Goal: Task Accomplishment & Management: Use online tool/utility

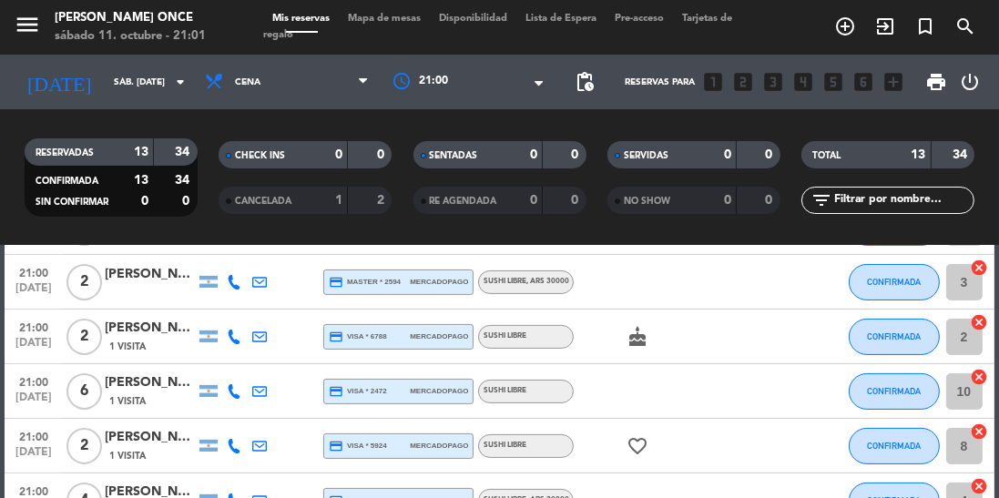
scroll to position [532, 0]
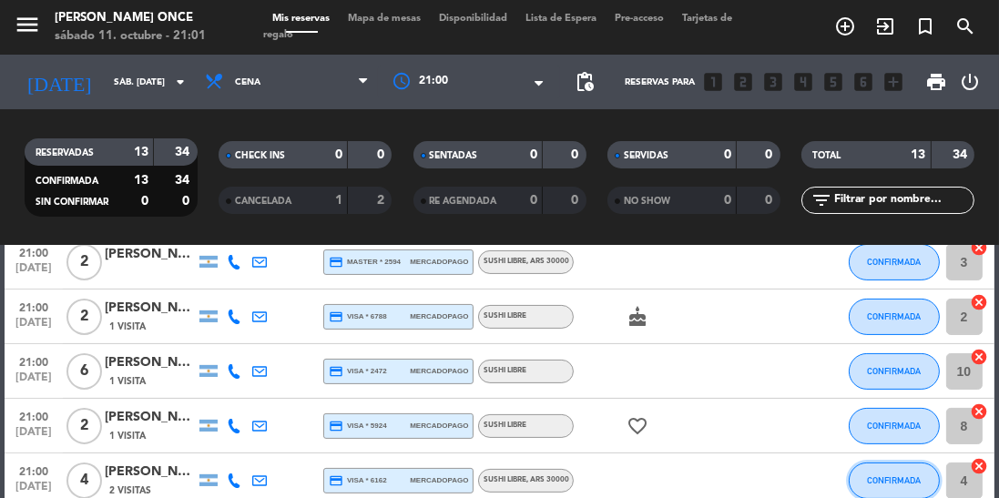
click at [879, 481] on span "CONFIRMADA" at bounding box center [894, 480] width 54 height 10
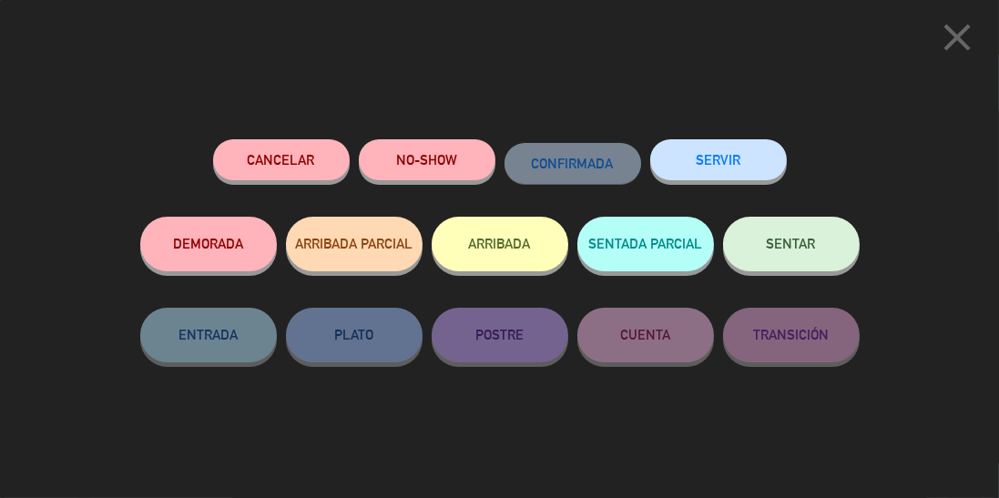
click at [727, 153] on button "SERVIR" at bounding box center [718, 159] width 137 height 41
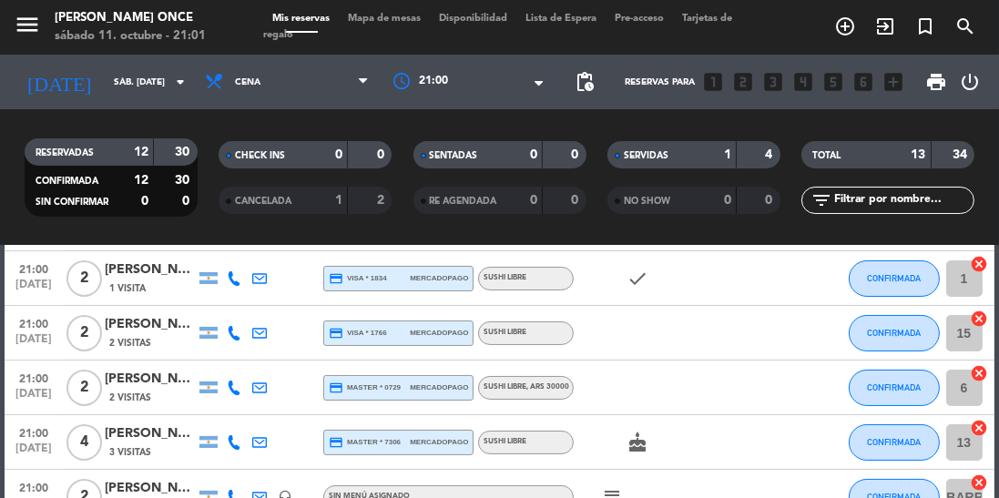
scroll to position [231, 0]
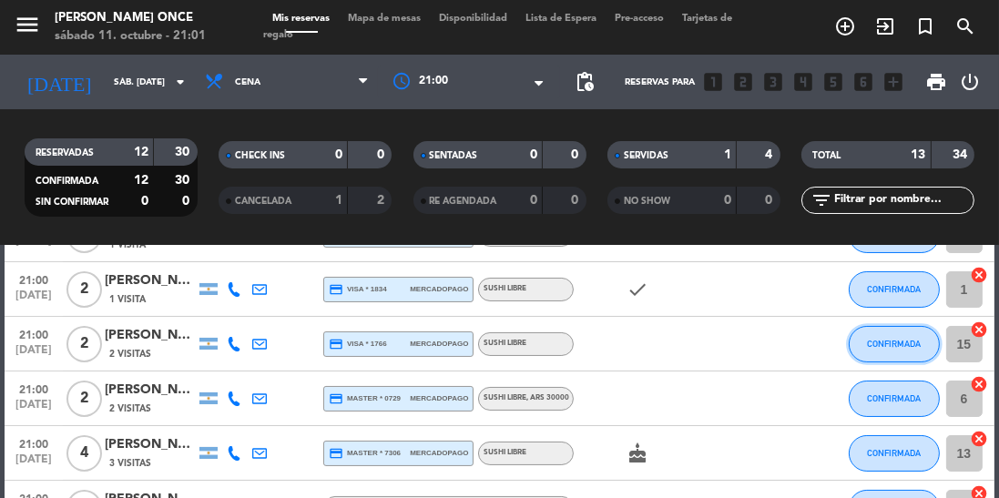
click at [899, 350] on button "CONFIRMADA" at bounding box center [893, 344] width 91 height 36
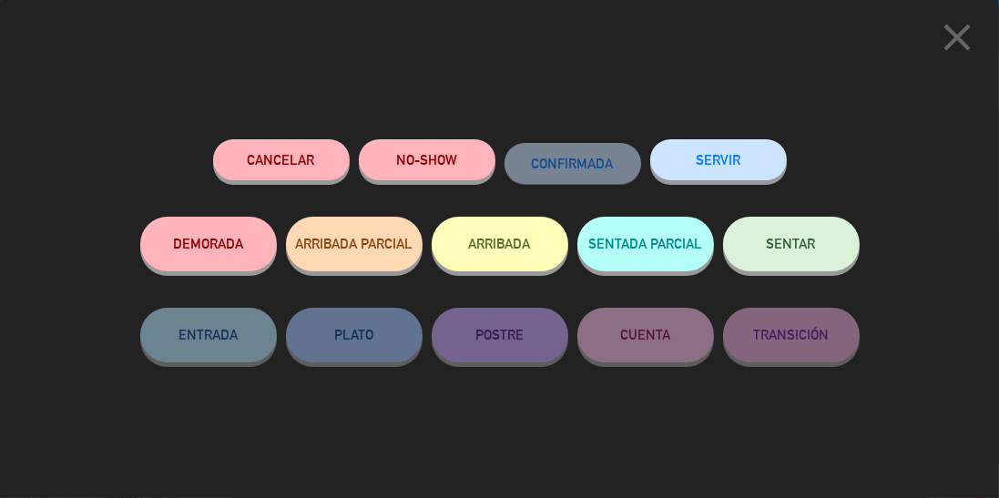
click at [732, 158] on button "SERVIR" at bounding box center [718, 159] width 137 height 41
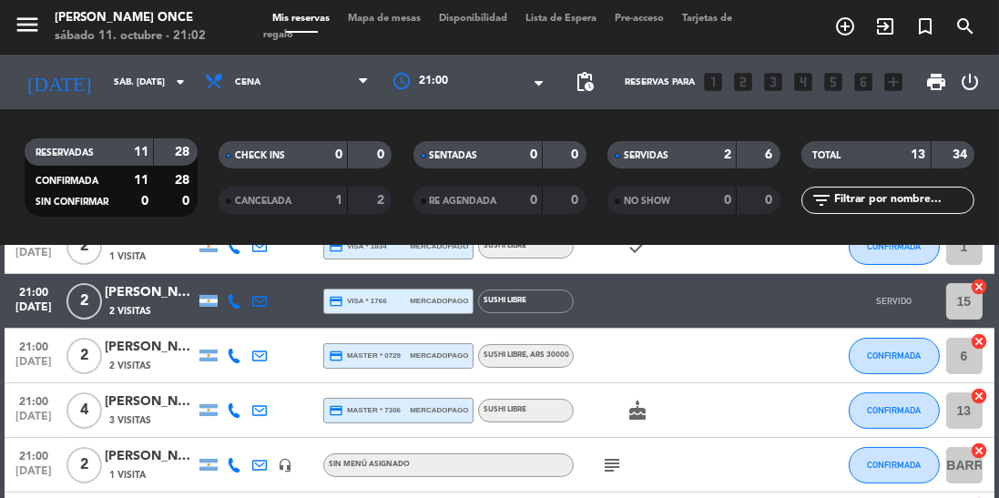
scroll to position [278, 0]
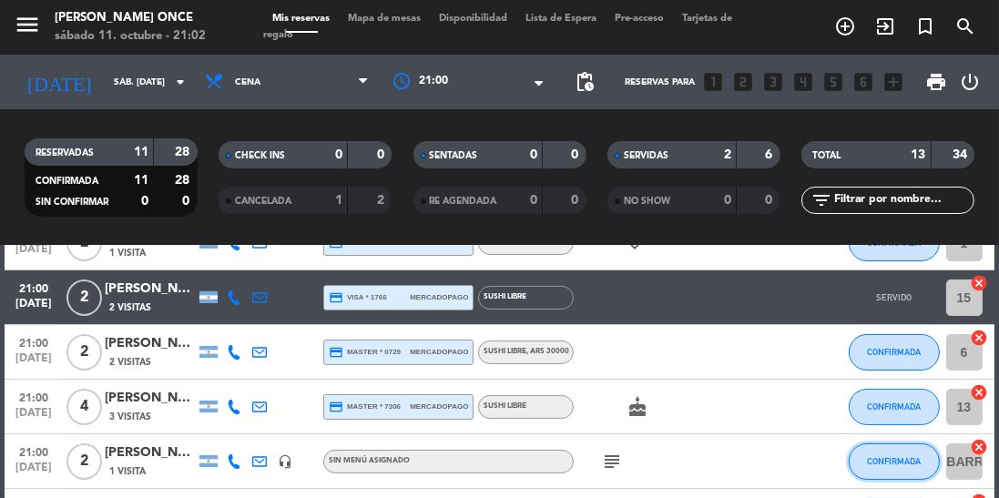
click at [889, 461] on span "CONFIRMADA" at bounding box center [894, 461] width 54 height 10
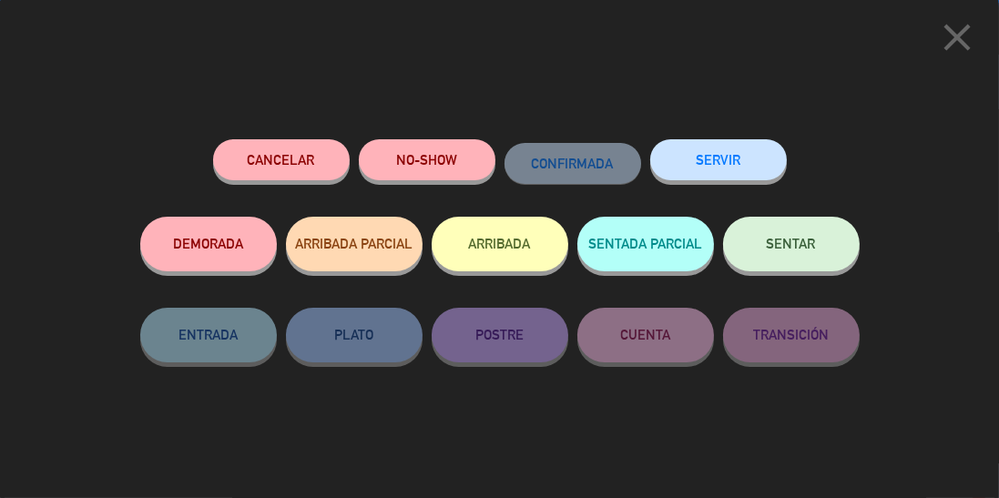
click at [741, 158] on button "SERVIR" at bounding box center [718, 159] width 137 height 41
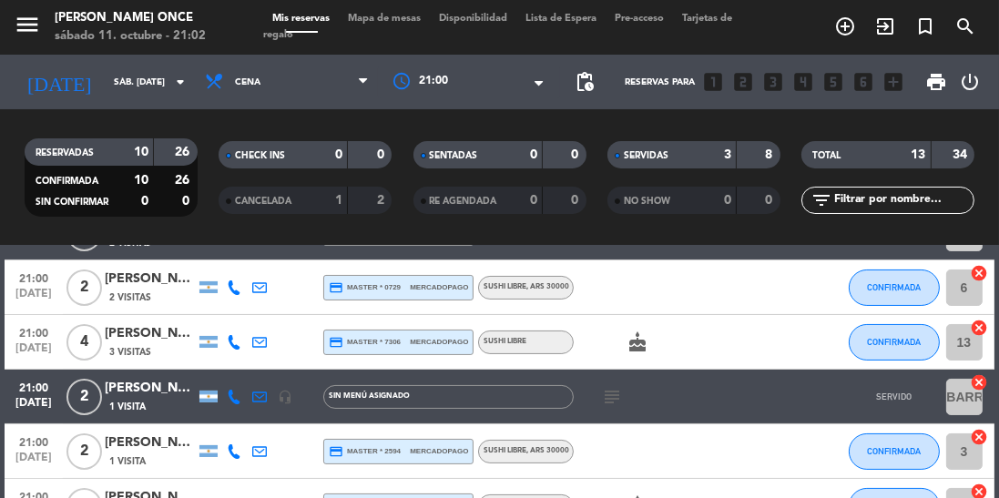
scroll to position [343, 0]
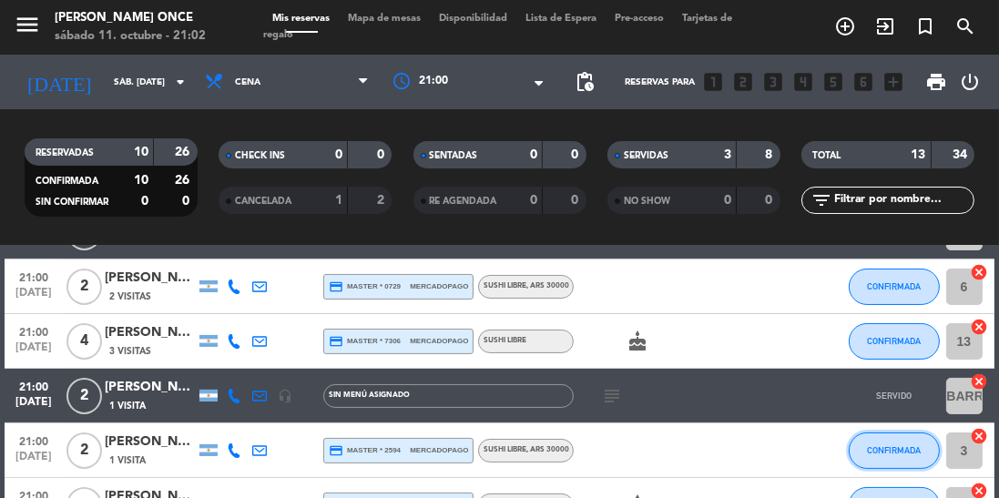
click at [902, 452] on span "CONFIRMADA" at bounding box center [894, 450] width 54 height 10
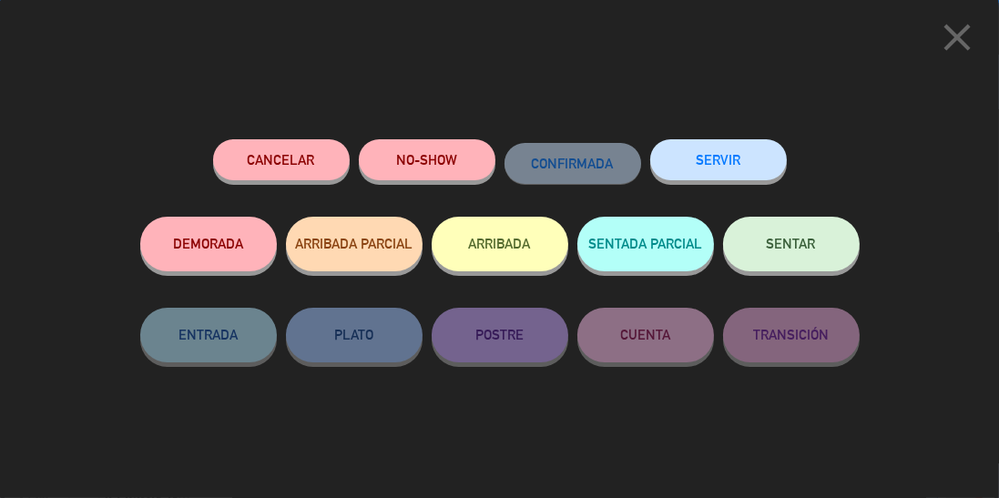
click at [733, 161] on button "SERVIR" at bounding box center [718, 159] width 137 height 41
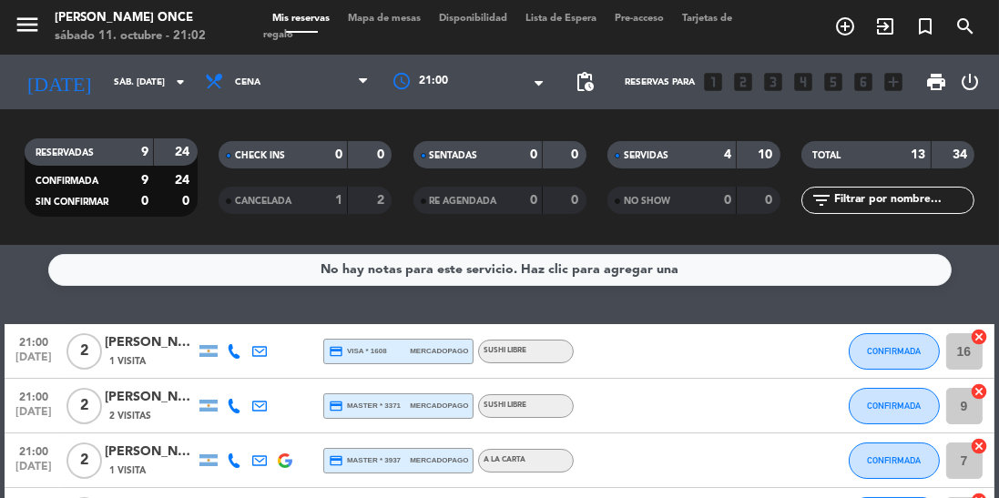
scroll to position [5, 0]
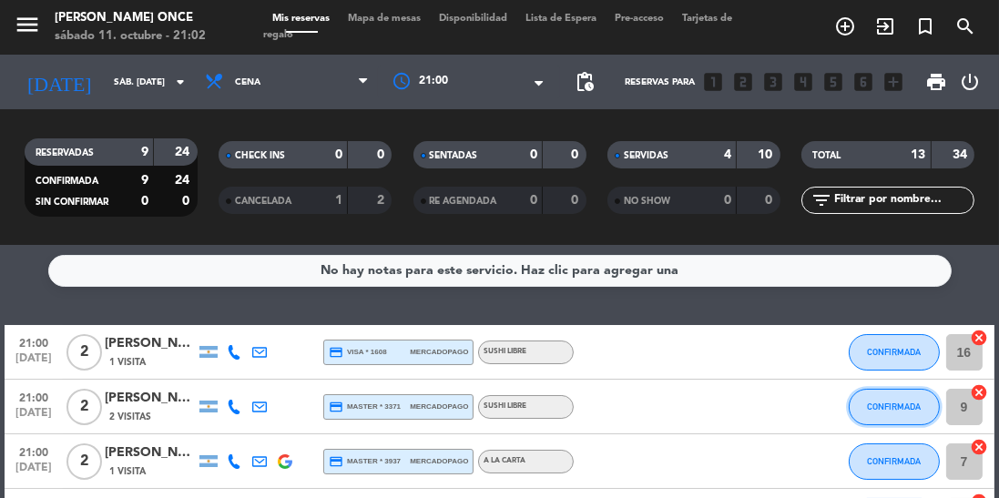
click at [903, 413] on button "CONFIRMADA" at bounding box center [893, 407] width 91 height 36
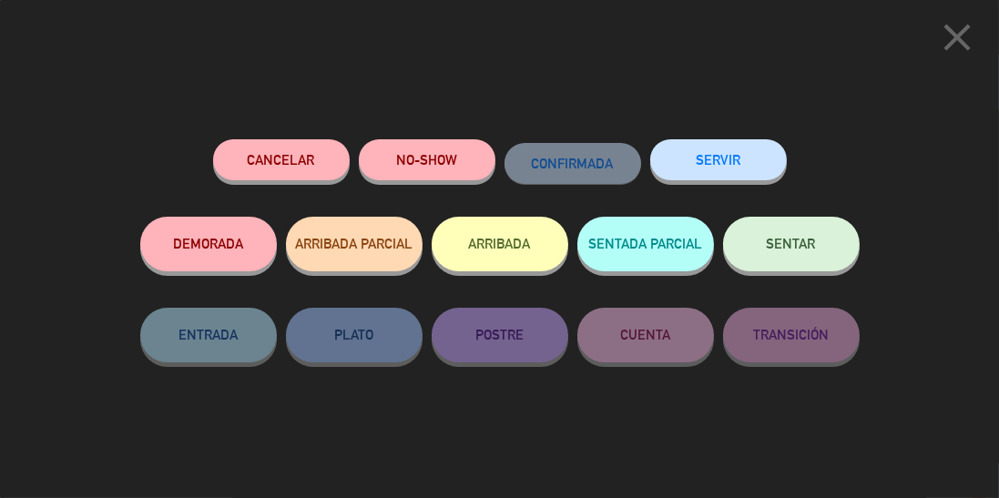
click at [716, 161] on button "SERVIR" at bounding box center [718, 159] width 137 height 41
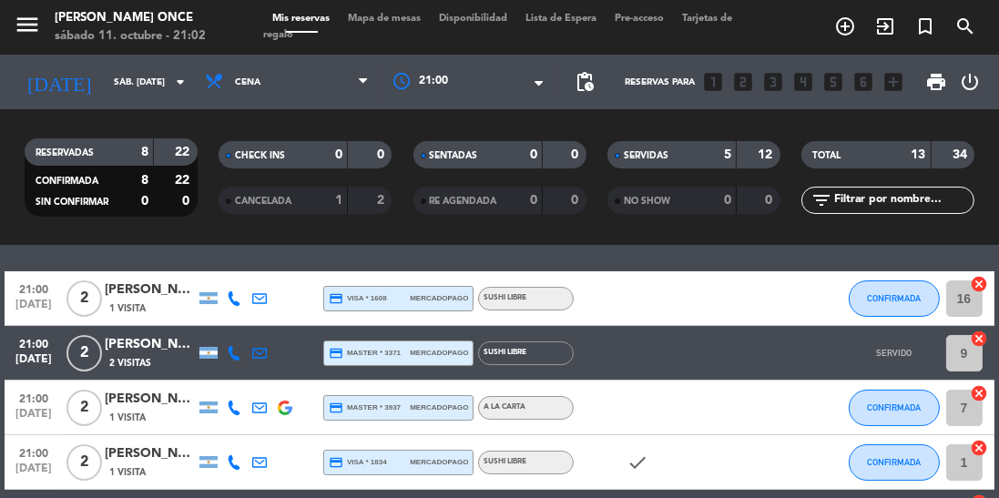
scroll to position [60, 0]
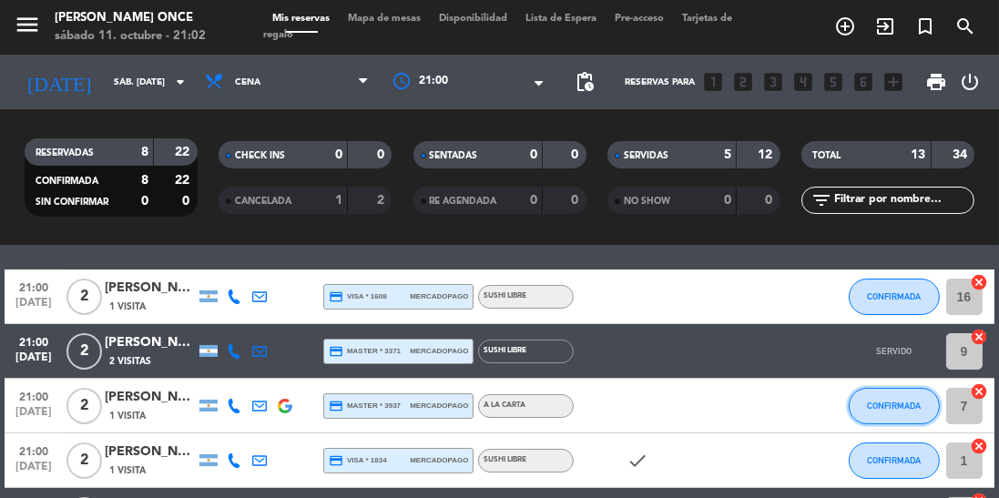
click at [896, 398] on button "CONFIRMADA" at bounding box center [893, 406] width 91 height 36
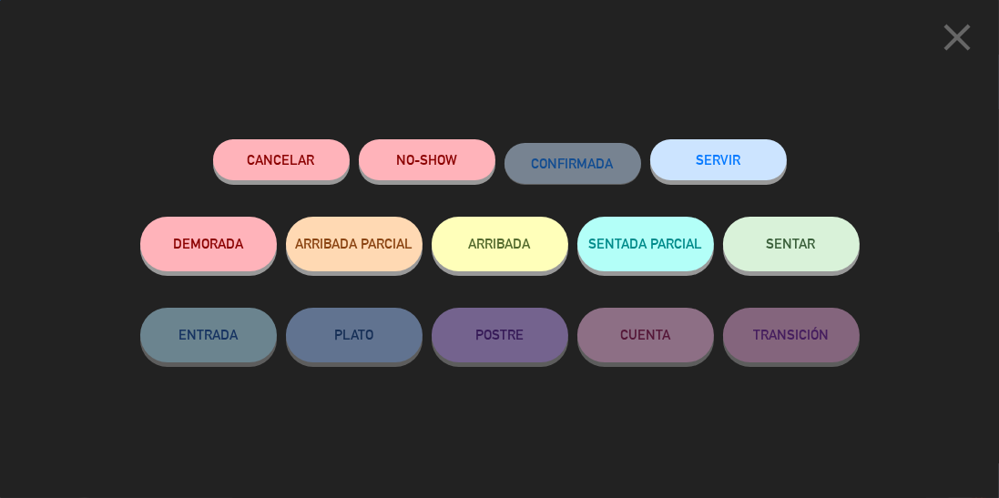
click at [727, 152] on button "SERVIR" at bounding box center [718, 159] width 137 height 41
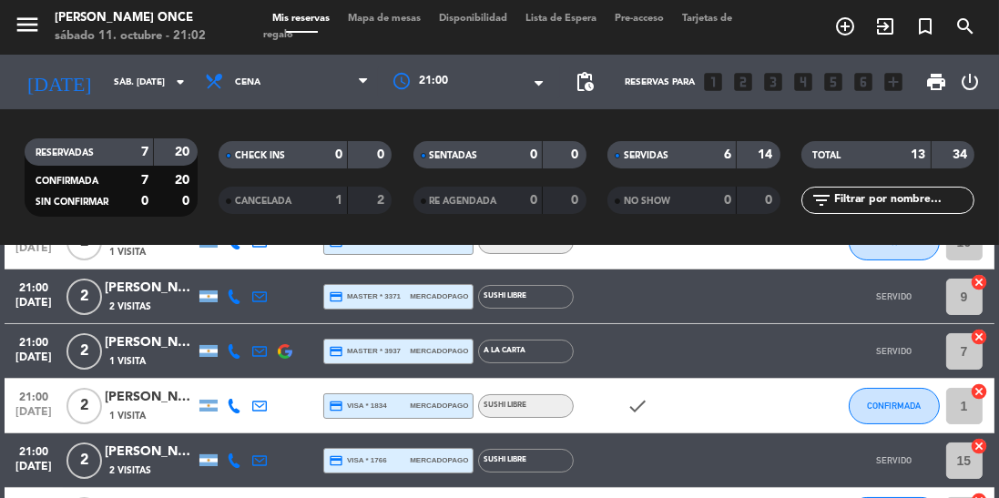
scroll to position [130, 0]
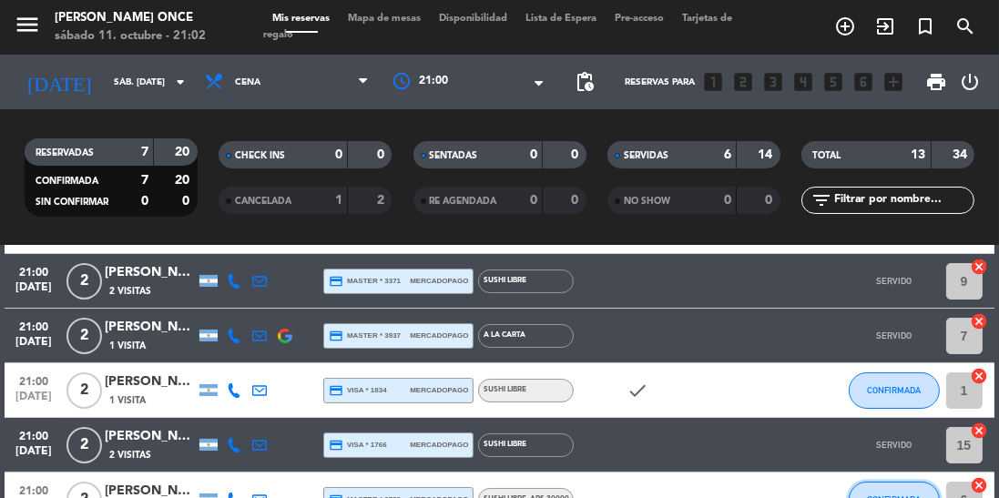
click at [892, 497] on span "CONFIRMADA" at bounding box center [894, 499] width 54 height 10
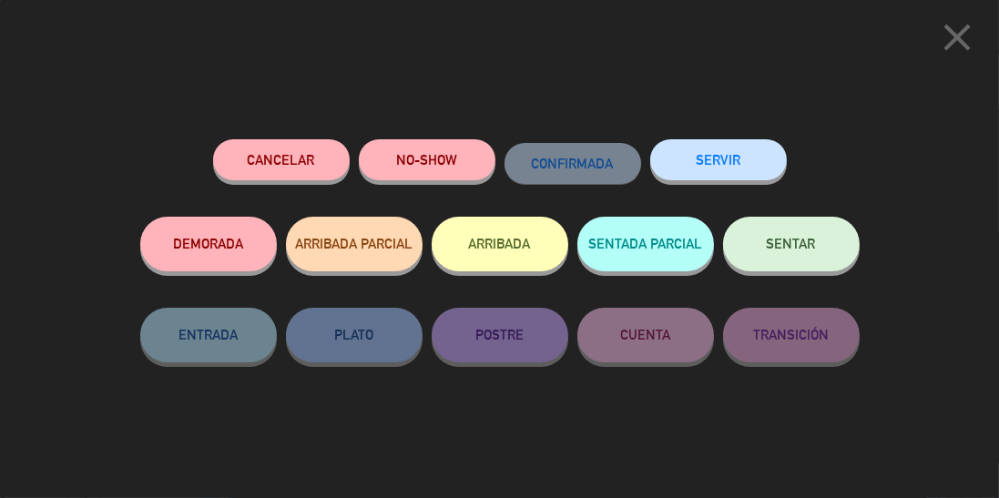
click at [725, 157] on button "SERVIR" at bounding box center [718, 159] width 137 height 41
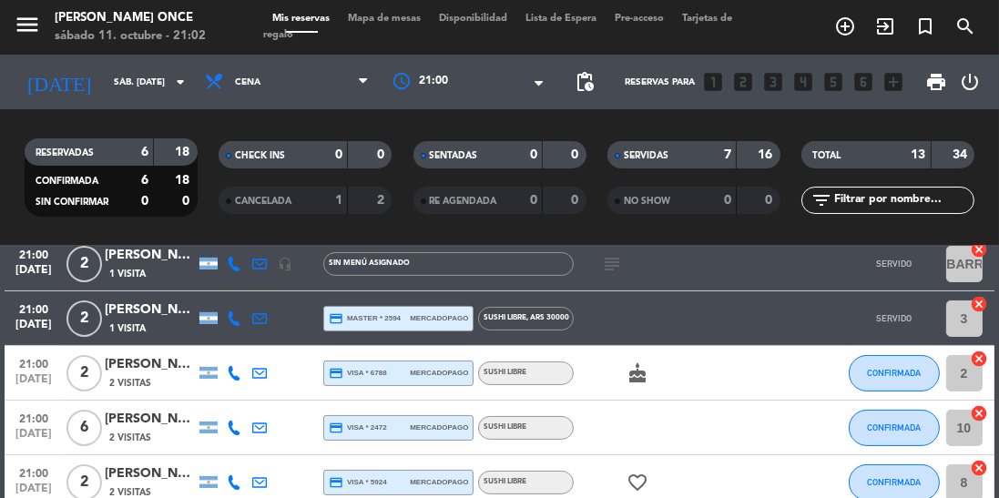
scroll to position [478, 0]
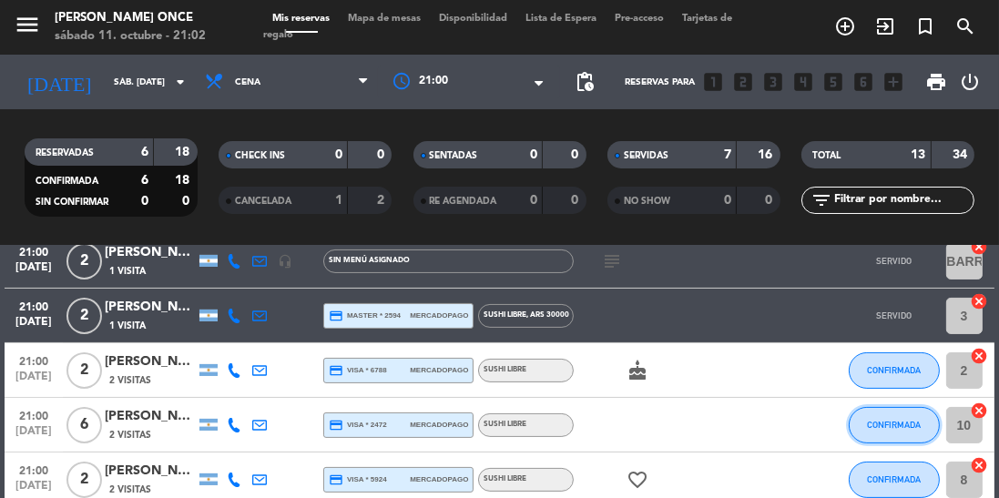
click at [901, 427] on span "CONFIRMADA" at bounding box center [894, 425] width 54 height 10
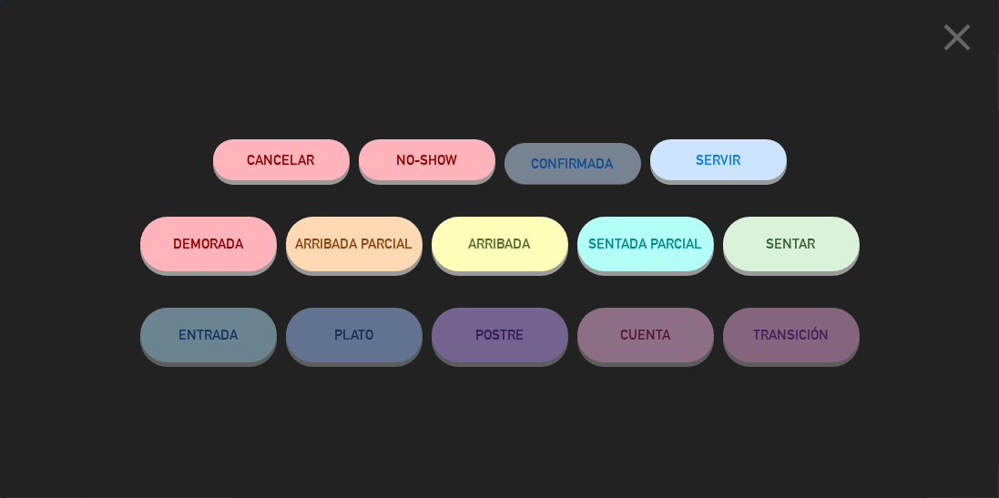
click at [736, 168] on button "SERVIR" at bounding box center [718, 159] width 137 height 41
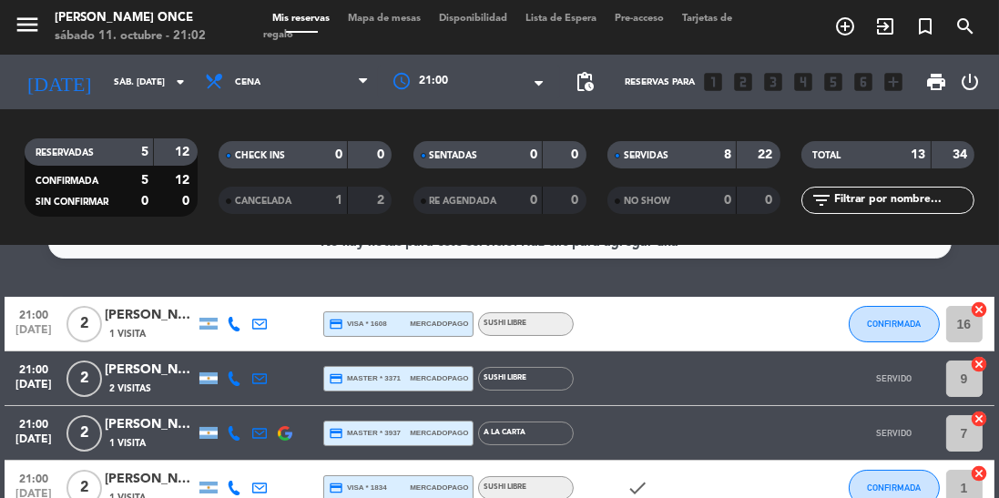
scroll to position [25, 0]
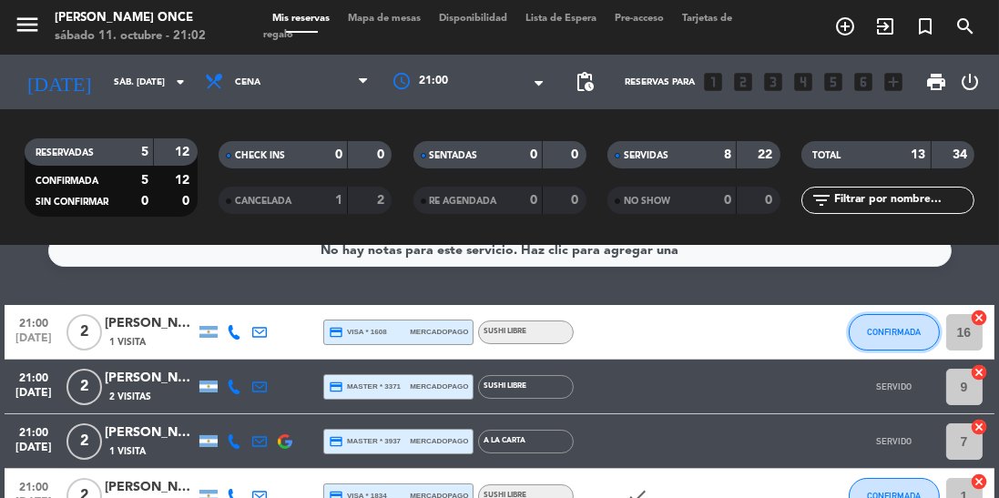
click at [909, 332] on span "CONFIRMADA" at bounding box center [894, 332] width 54 height 10
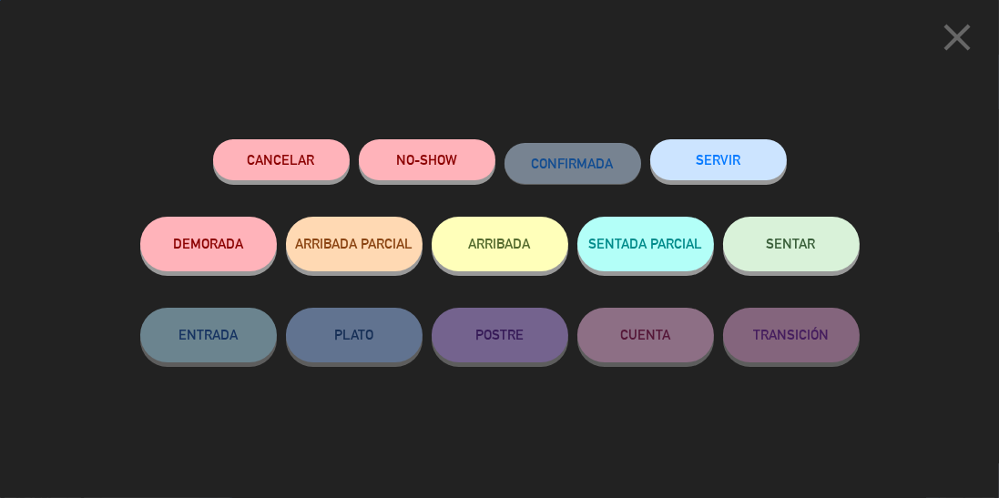
click at [700, 159] on button "SERVIR" at bounding box center [718, 159] width 137 height 41
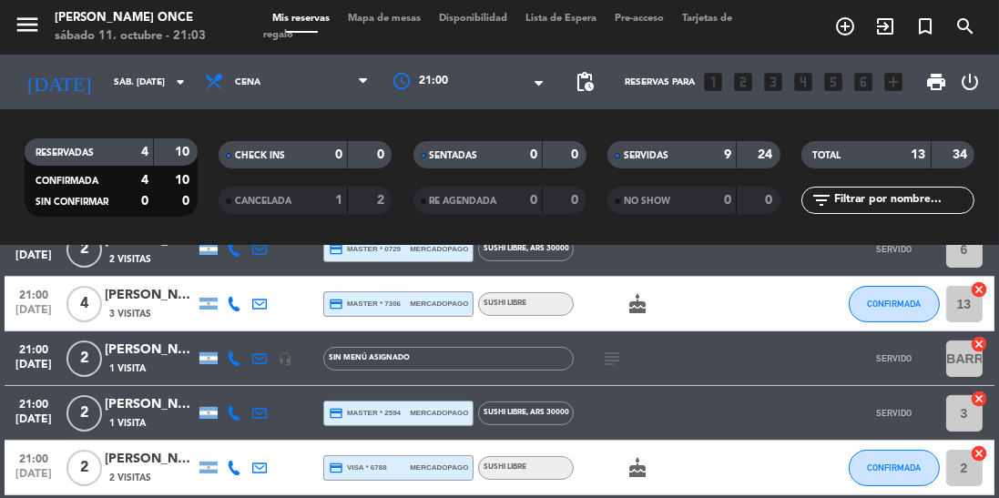
scroll to position [382, 0]
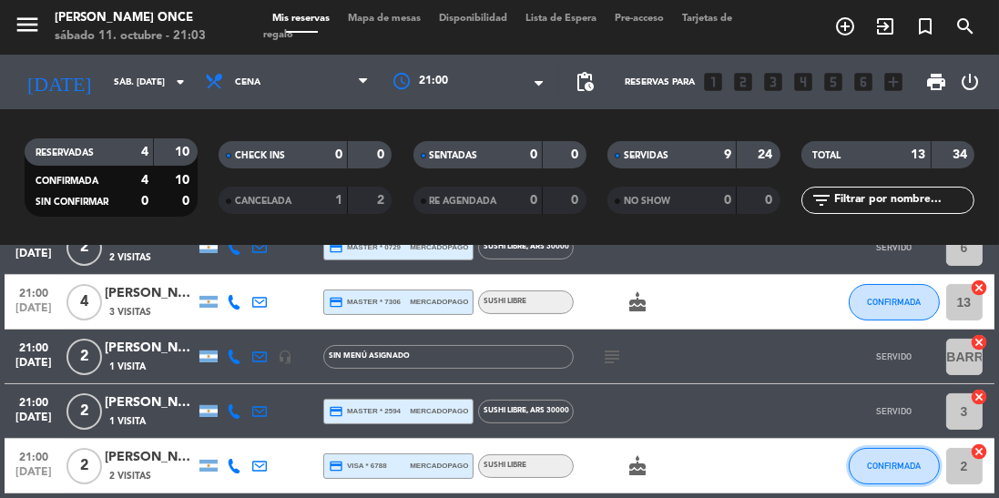
click at [875, 460] on button "CONFIRMADA" at bounding box center [893, 466] width 91 height 36
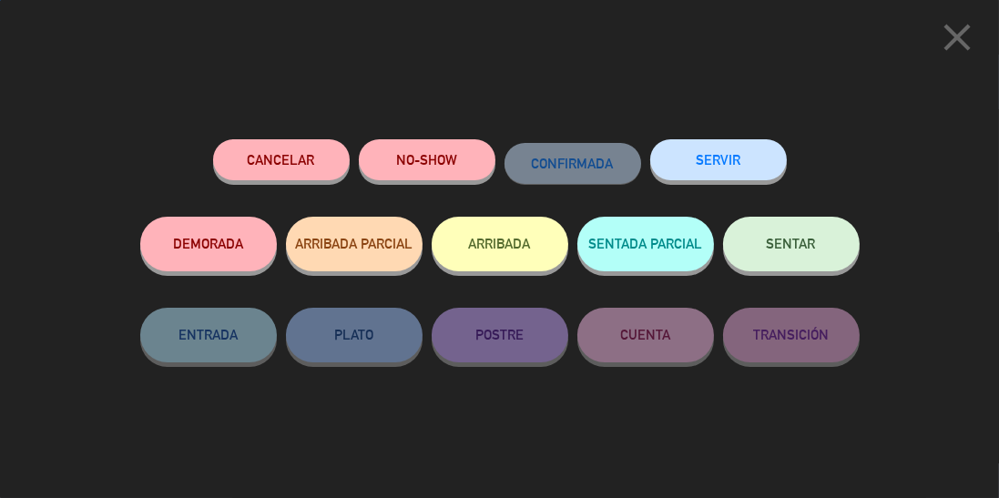
click at [726, 164] on button "SERVIR" at bounding box center [718, 159] width 137 height 41
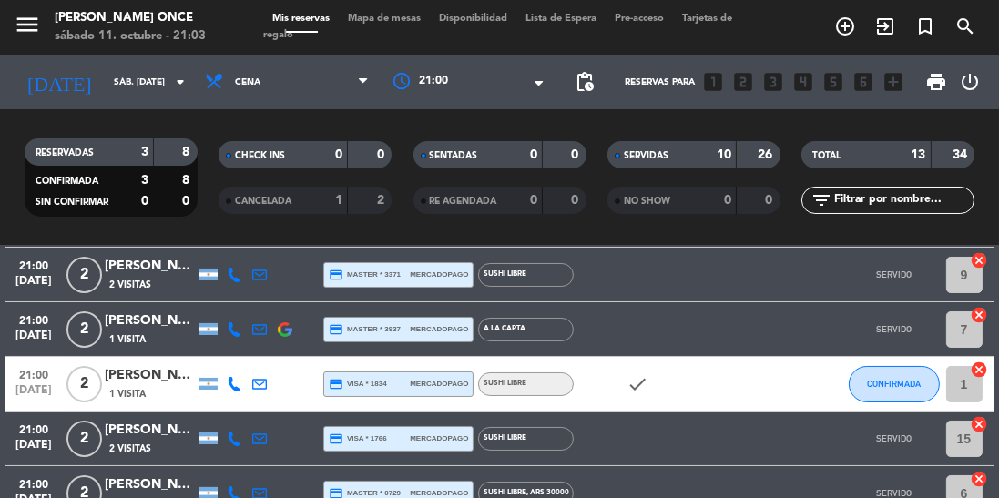
scroll to position [118, 0]
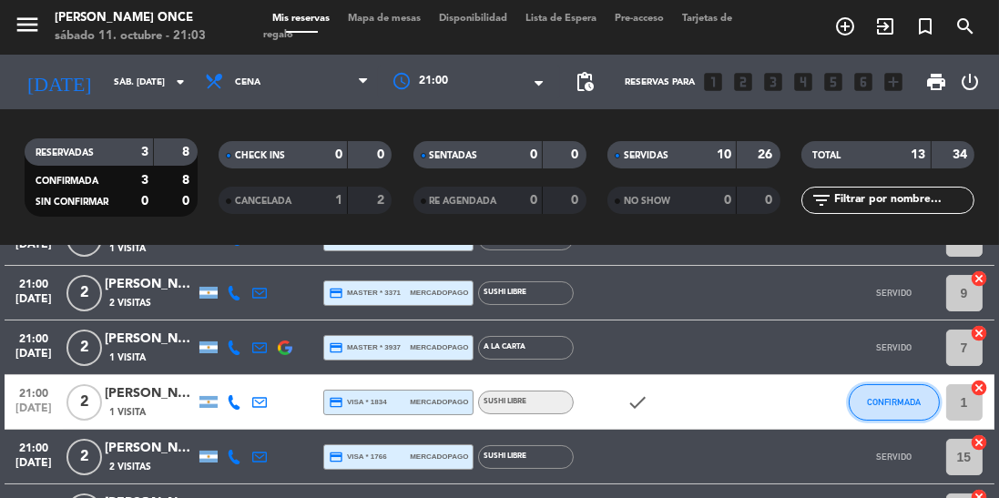
click at [898, 399] on span "CONFIRMADA" at bounding box center [894, 402] width 54 height 10
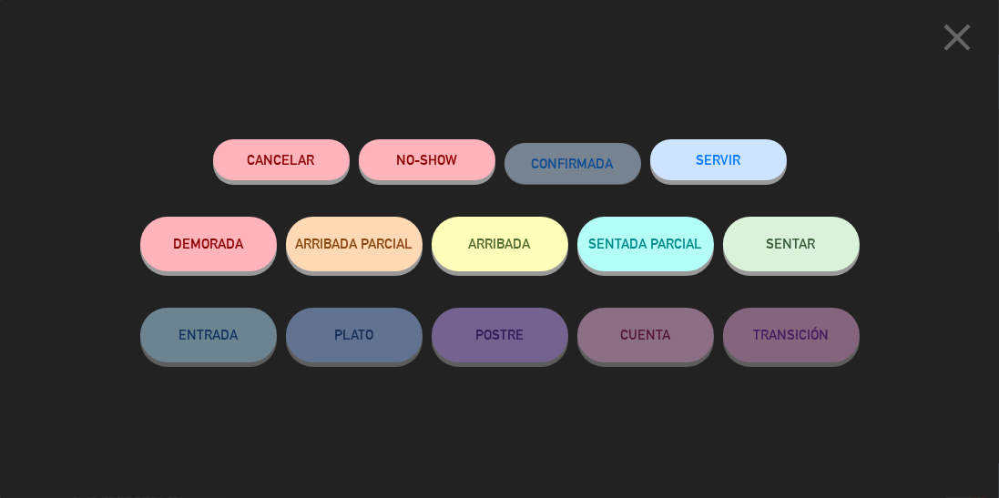
click at [736, 157] on button "SERVIR" at bounding box center [718, 159] width 137 height 41
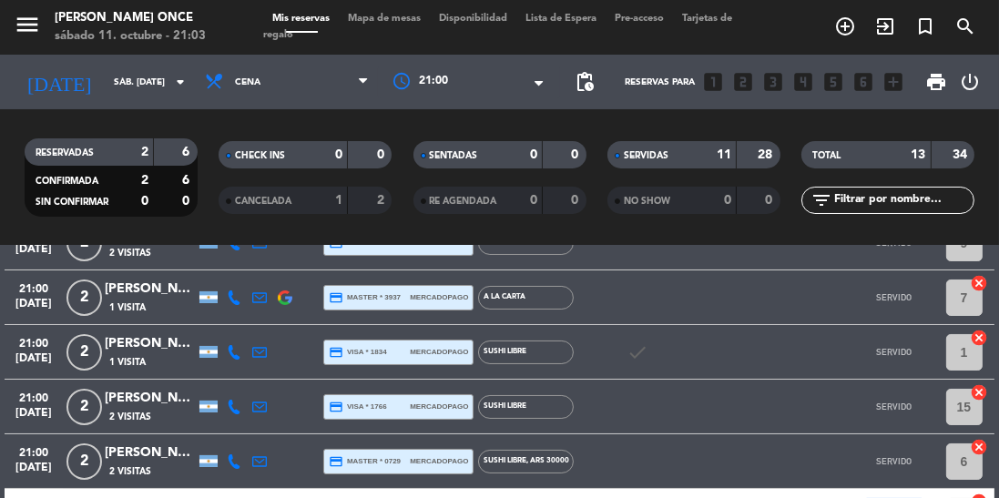
scroll to position [176, 0]
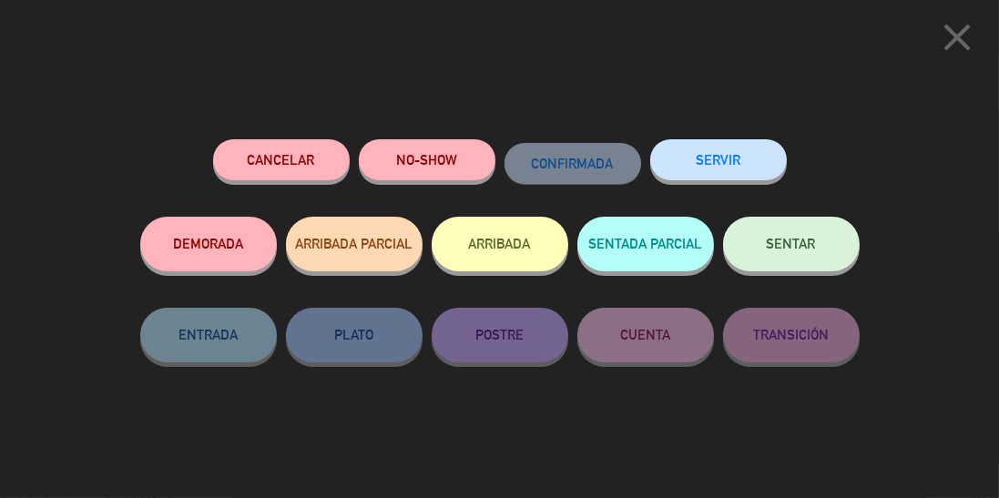
click at [726, 150] on button "SERVIR" at bounding box center [718, 159] width 137 height 41
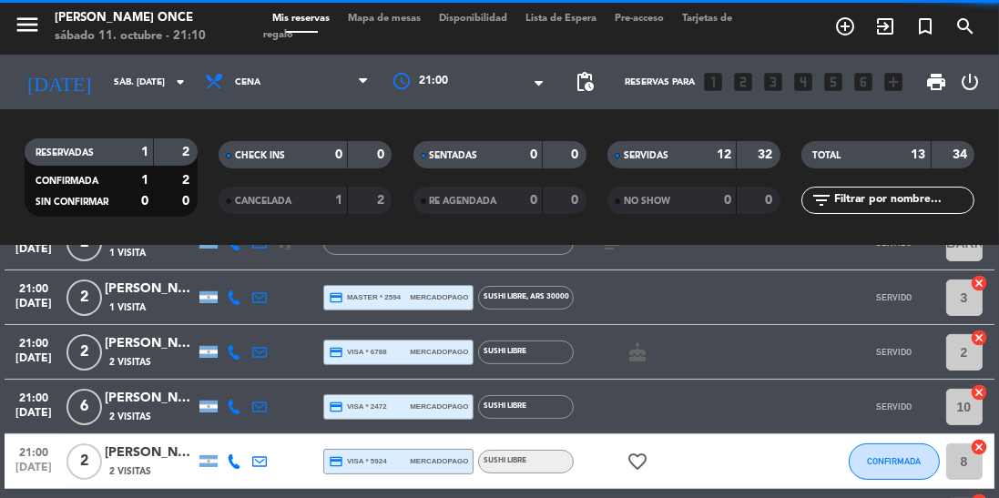
scroll to position [544, 0]
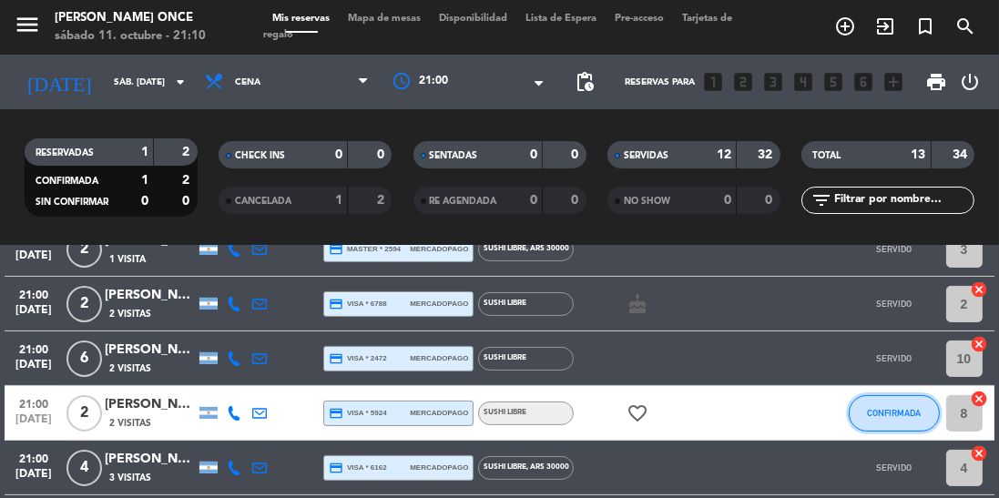
click at [892, 397] on button "CONFIRMADA" at bounding box center [893, 413] width 91 height 36
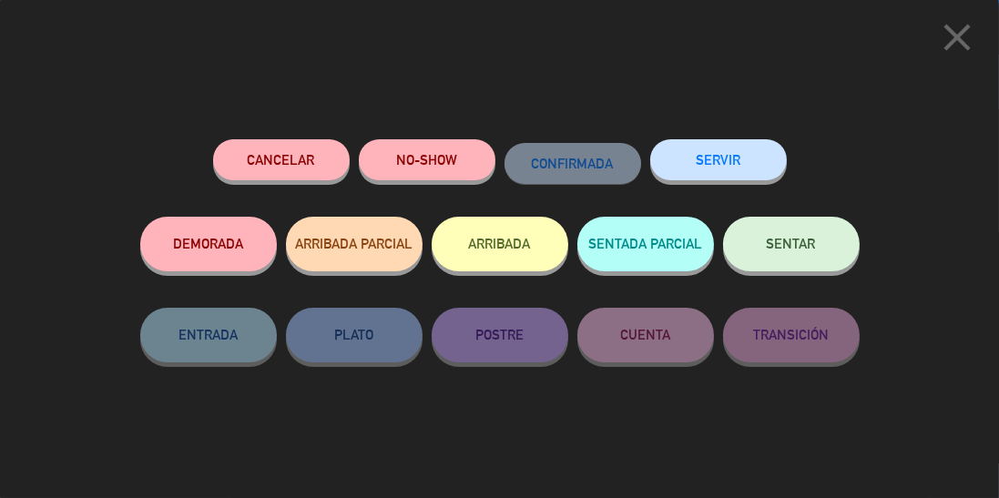
click at [737, 156] on button "SERVIR" at bounding box center [718, 159] width 137 height 41
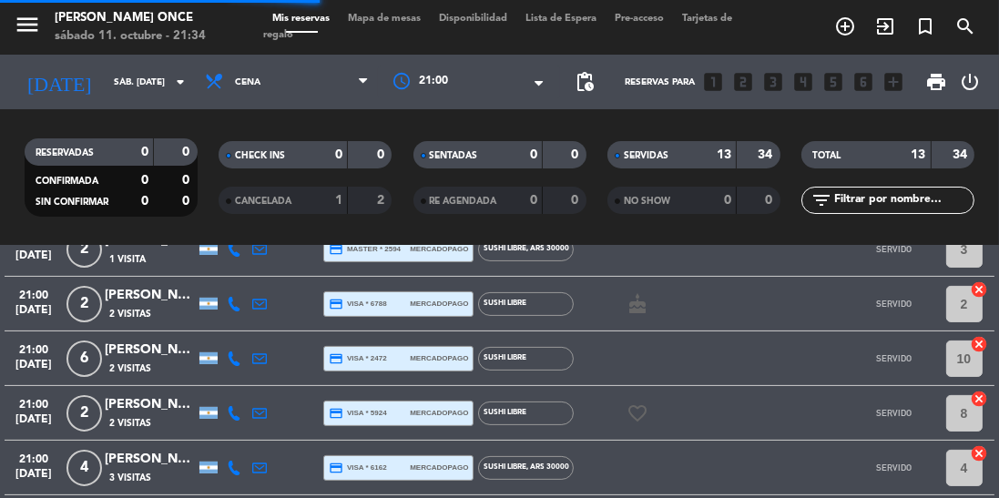
click at [501, 84] on div at bounding box center [469, 82] width 182 height 33
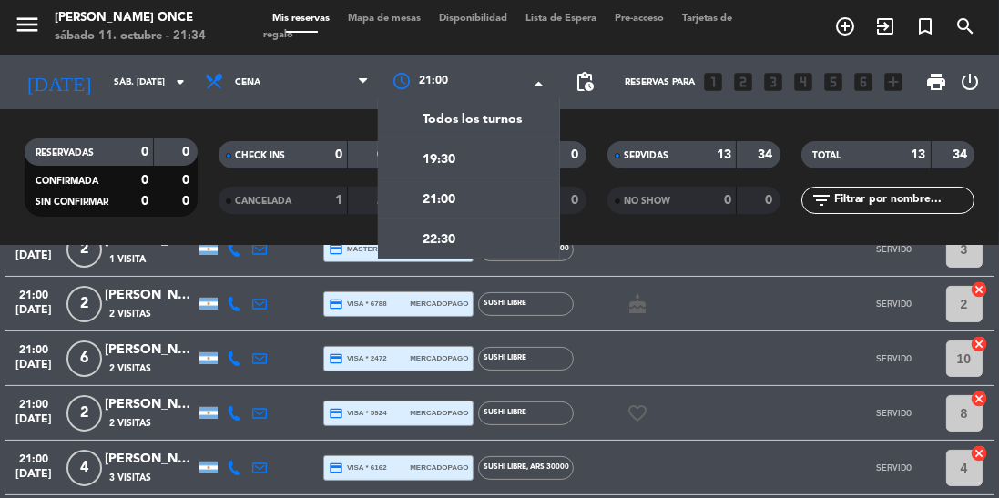
click at [458, 244] on div "22:30" at bounding box center [469, 238] width 182 height 40
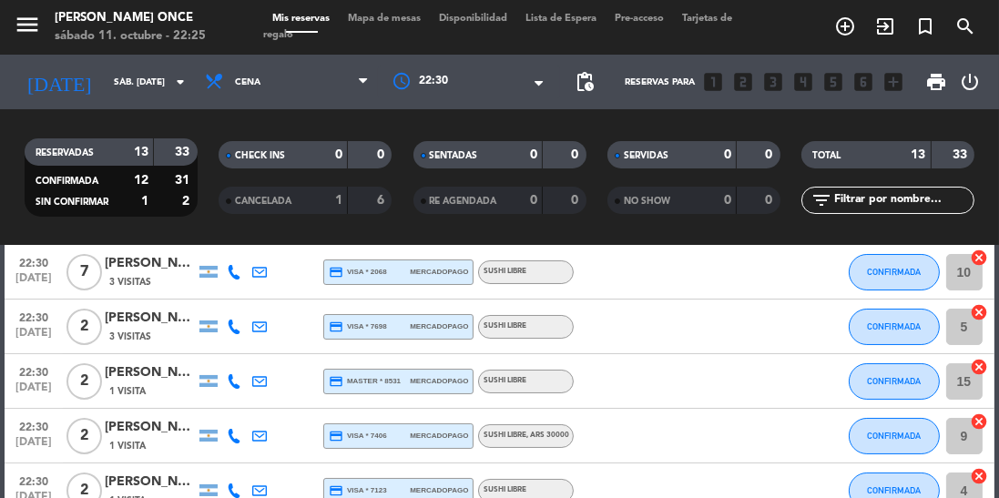
scroll to position [105, 0]
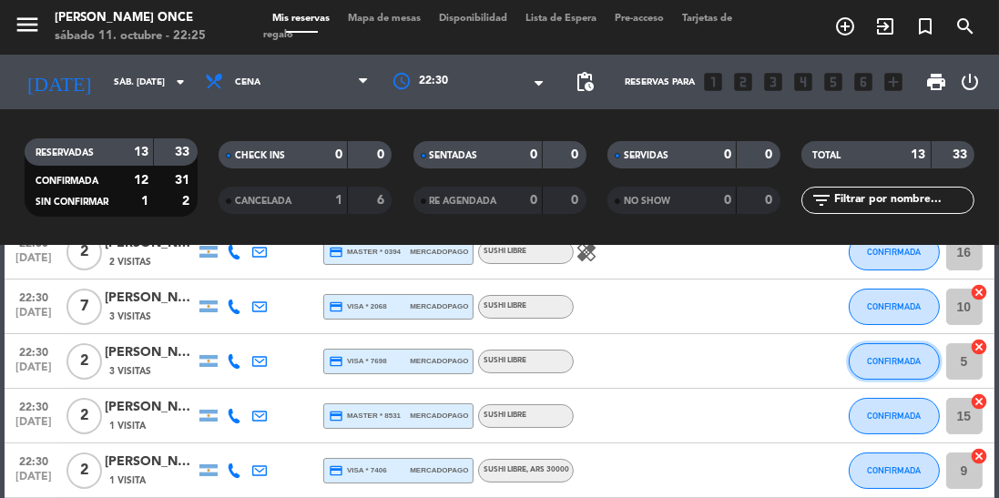
click at [899, 362] on span "CONFIRMADA" at bounding box center [894, 361] width 54 height 10
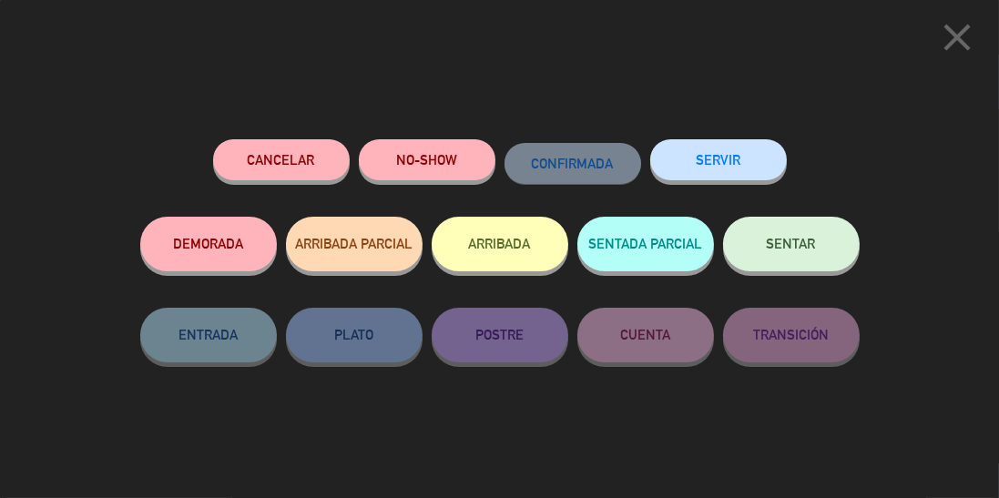
click at [741, 158] on button "SERVIR" at bounding box center [718, 159] width 137 height 41
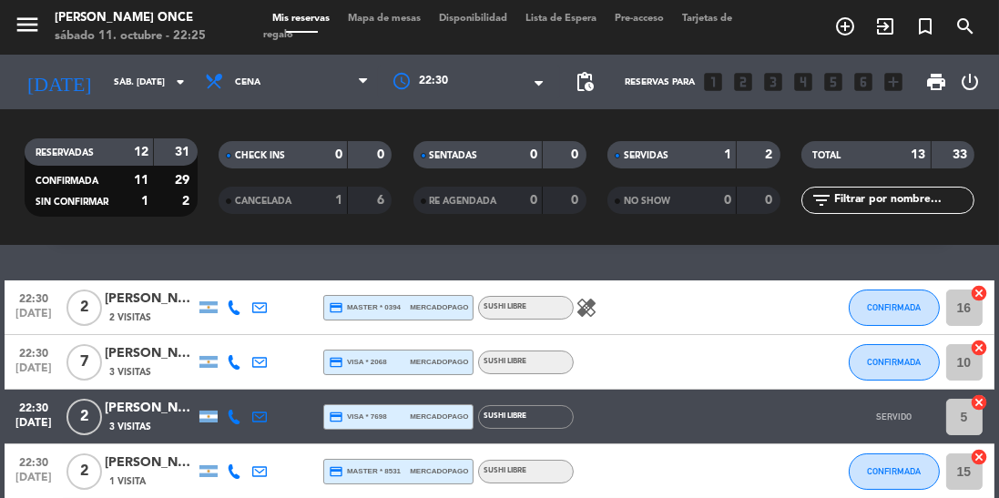
scroll to position [53, 0]
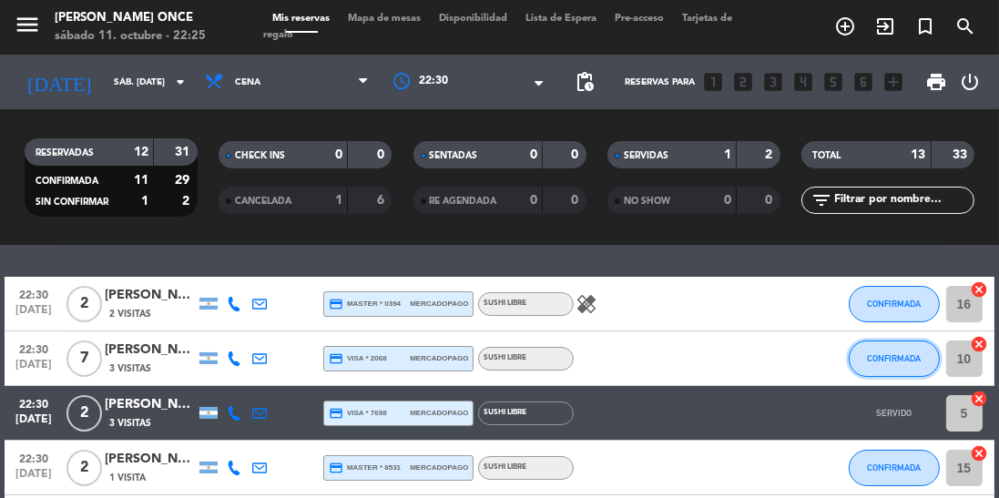
click at [892, 368] on button "CONFIRMADA" at bounding box center [893, 358] width 91 height 36
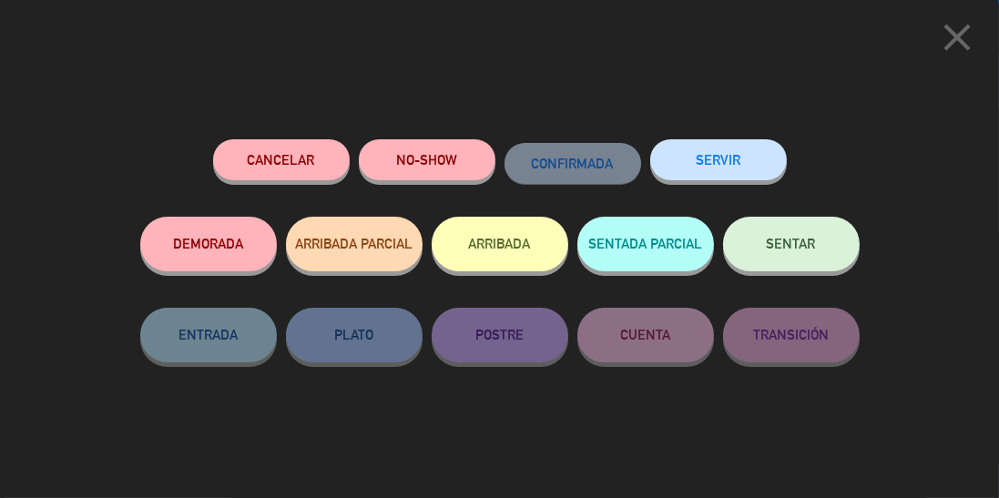
click at [736, 166] on button "SERVIR" at bounding box center [718, 159] width 137 height 41
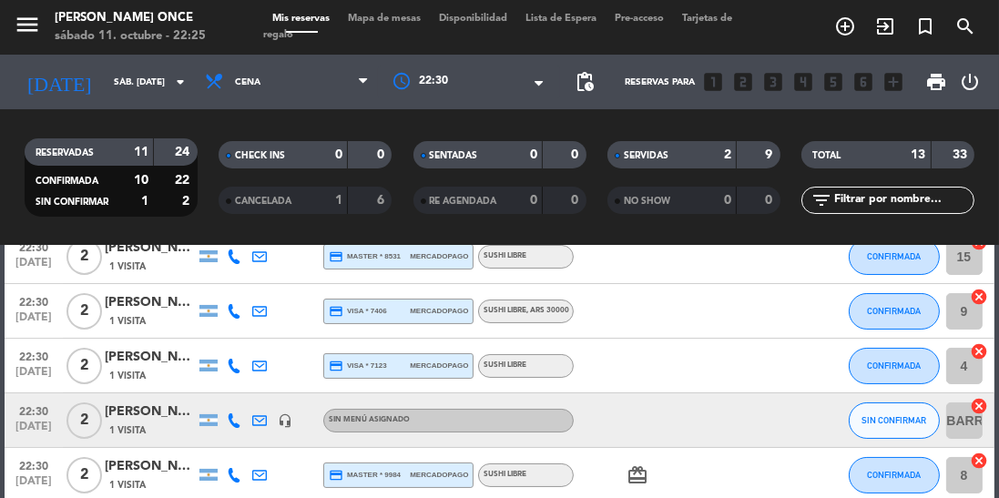
scroll to position [266, 0]
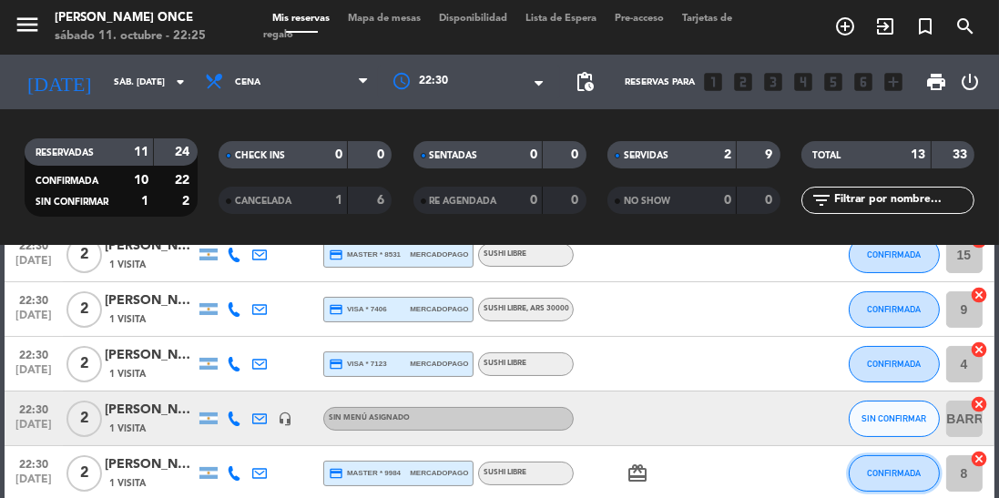
click at [889, 481] on button "CONFIRMADA" at bounding box center [893, 473] width 91 height 36
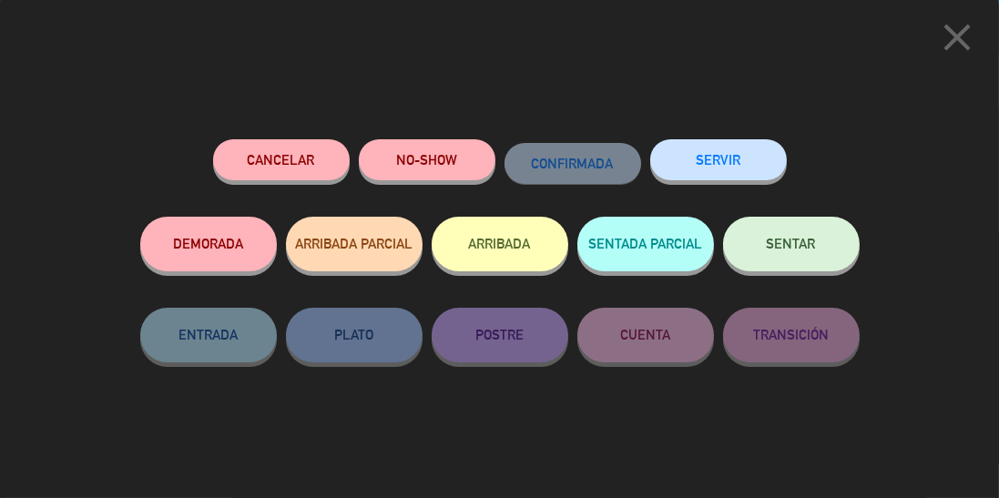
click at [744, 157] on button "SERVIR" at bounding box center [718, 159] width 137 height 41
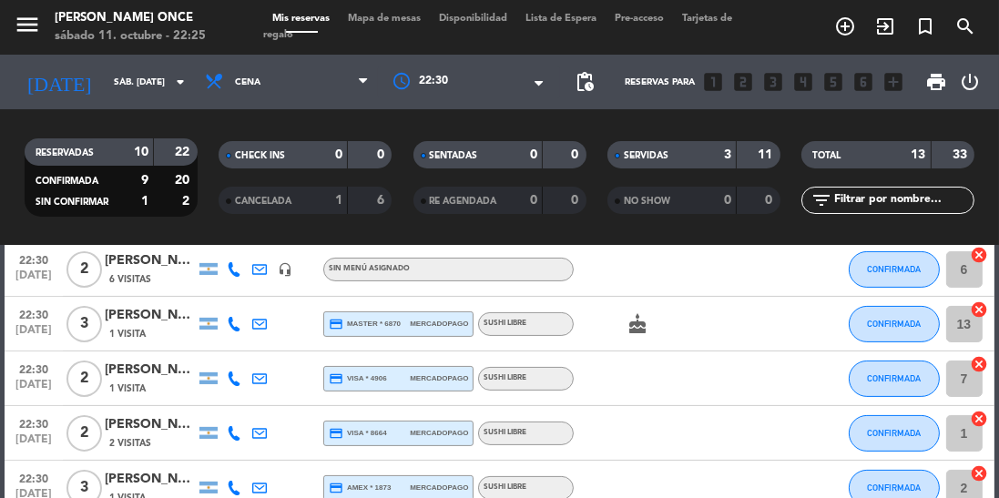
scroll to position [544, 0]
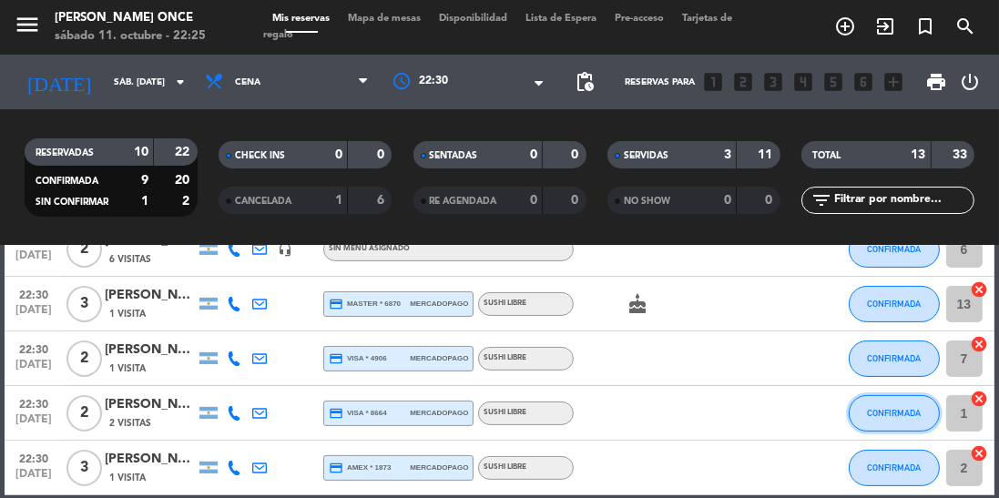
click at [893, 417] on span "CONFIRMADA" at bounding box center [894, 413] width 54 height 10
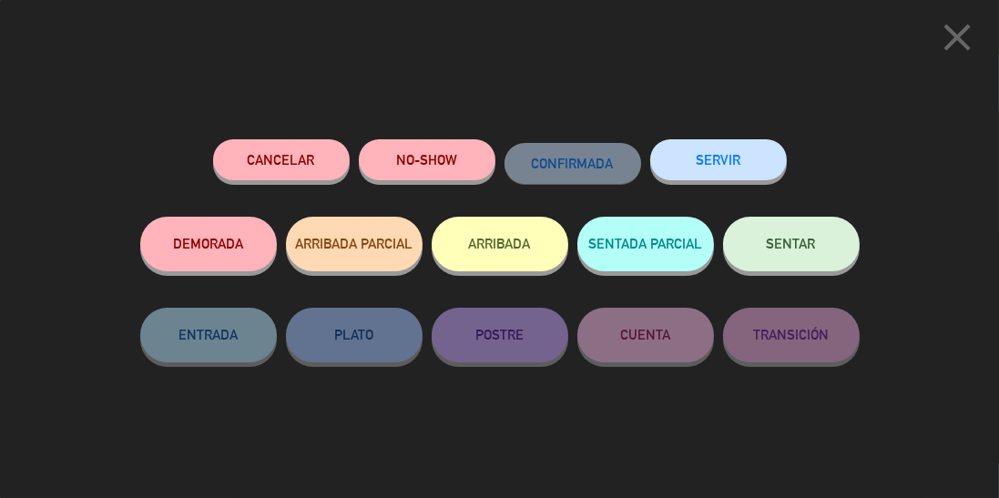
click at [751, 165] on button "SERVIR" at bounding box center [718, 159] width 137 height 41
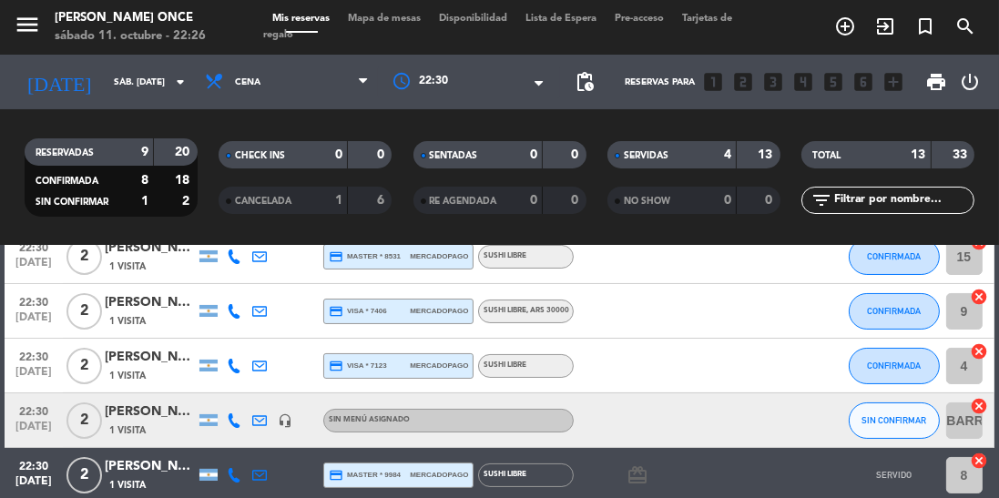
scroll to position [263, 0]
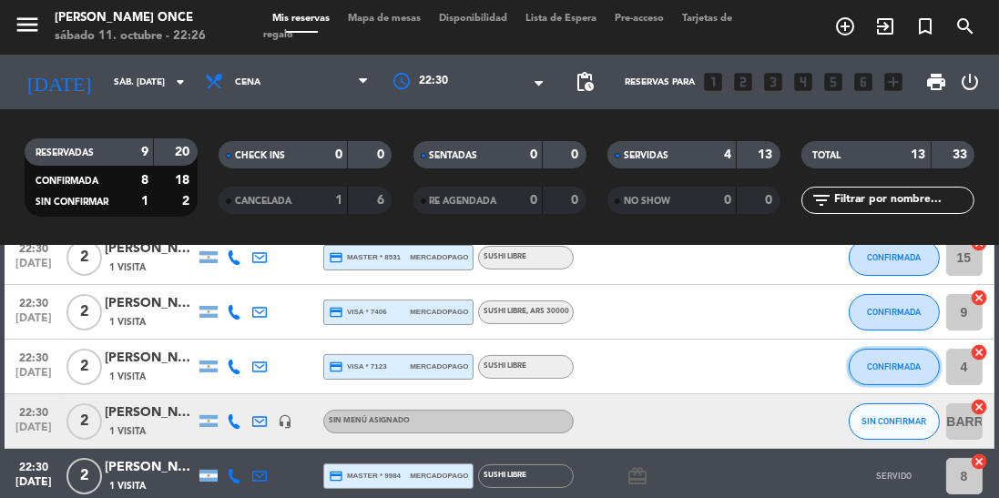
click at [892, 365] on span "CONFIRMADA" at bounding box center [894, 366] width 54 height 10
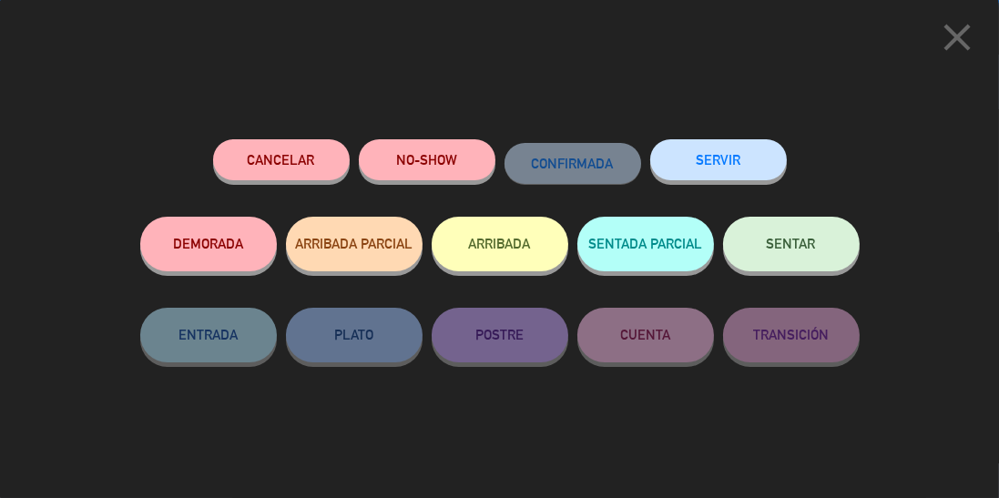
click at [728, 162] on button "SERVIR" at bounding box center [718, 159] width 137 height 41
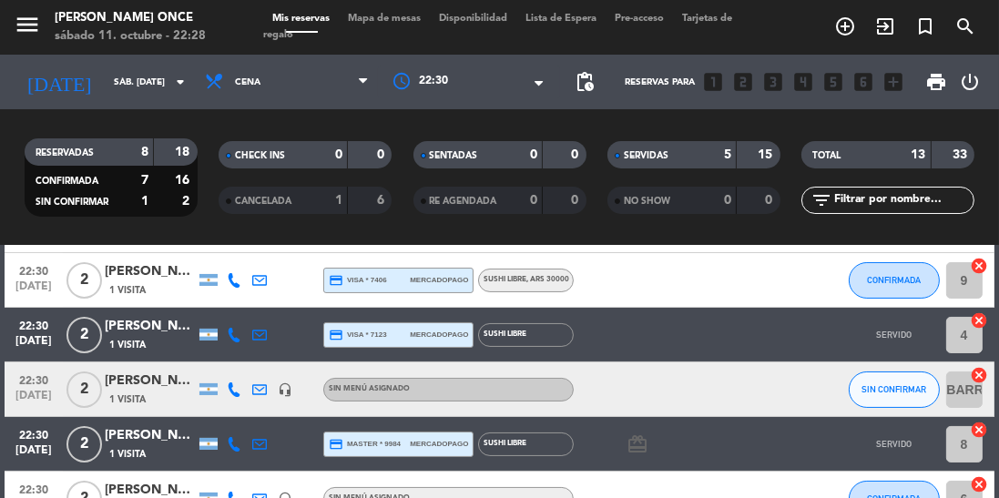
scroll to position [340, 0]
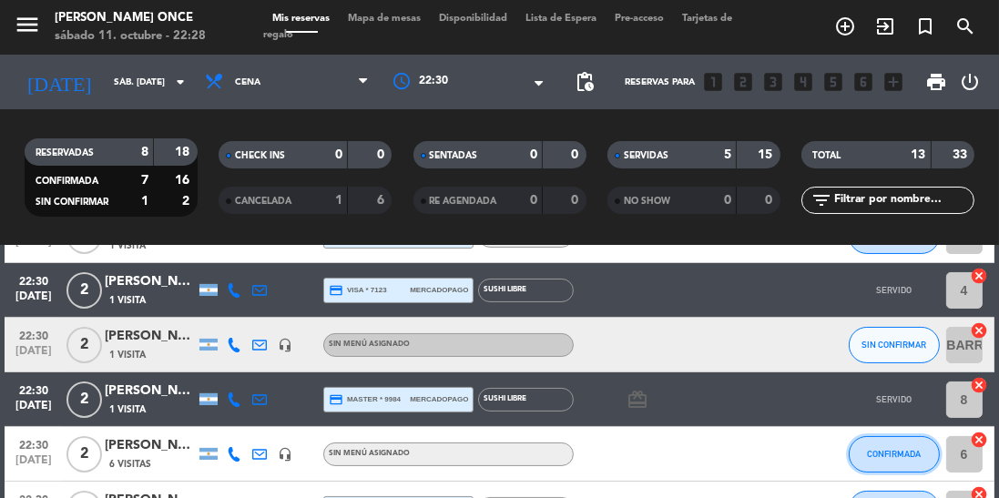
click at [881, 447] on button "CONFIRMADA" at bounding box center [893, 454] width 91 height 36
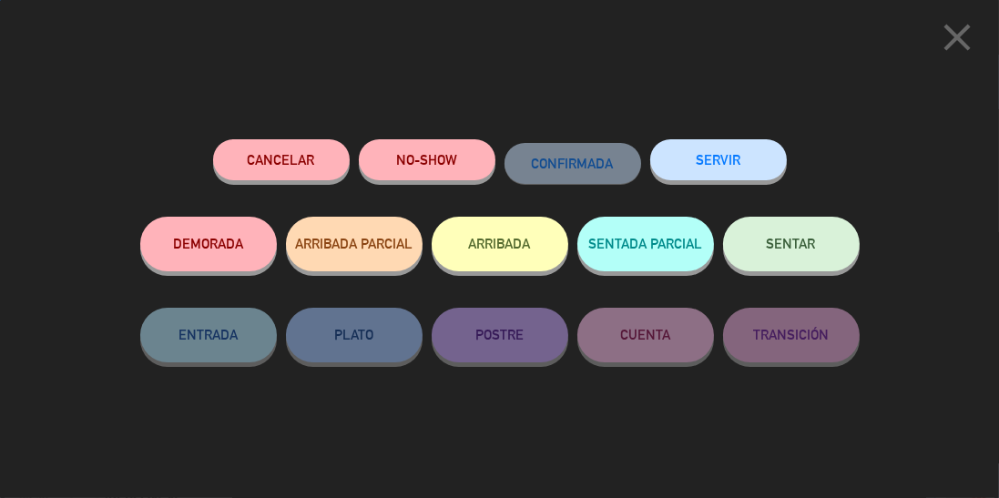
click at [736, 162] on button "SERVIR" at bounding box center [718, 159] width 137 height 41
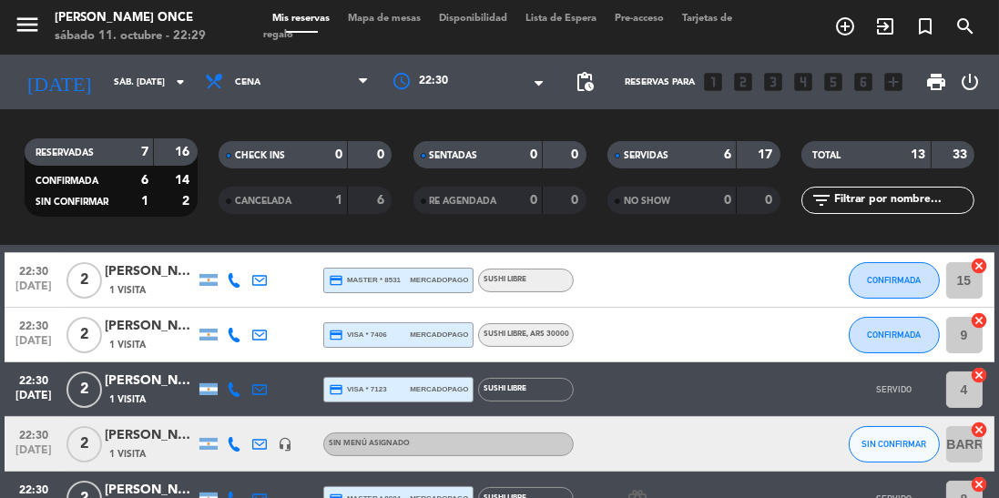
scroll to position [239, 0]
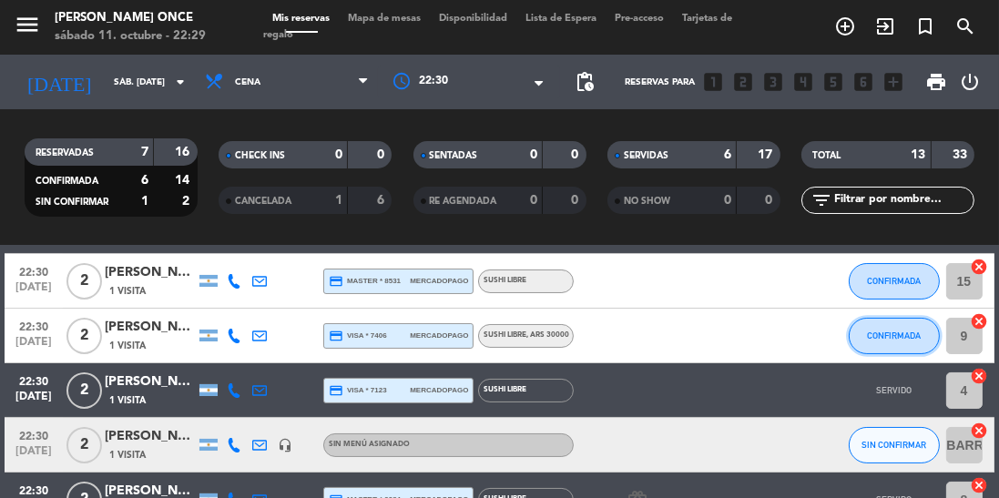
click at [900, 336] on span "CONFIRMADA" at bounding box center [894, 335] width 54 height 10
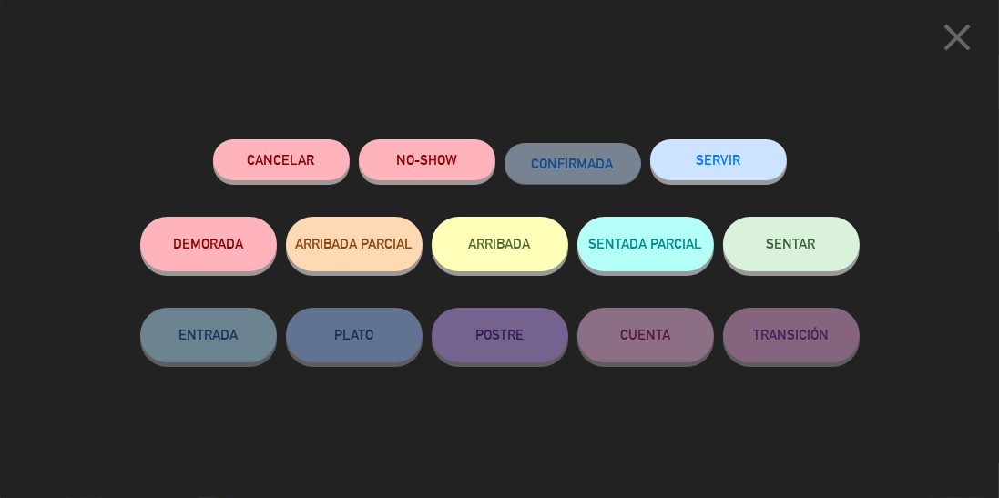
click at [764, 165] on button "SERVIR" at bounding box center [718, 159] width 137 height 41
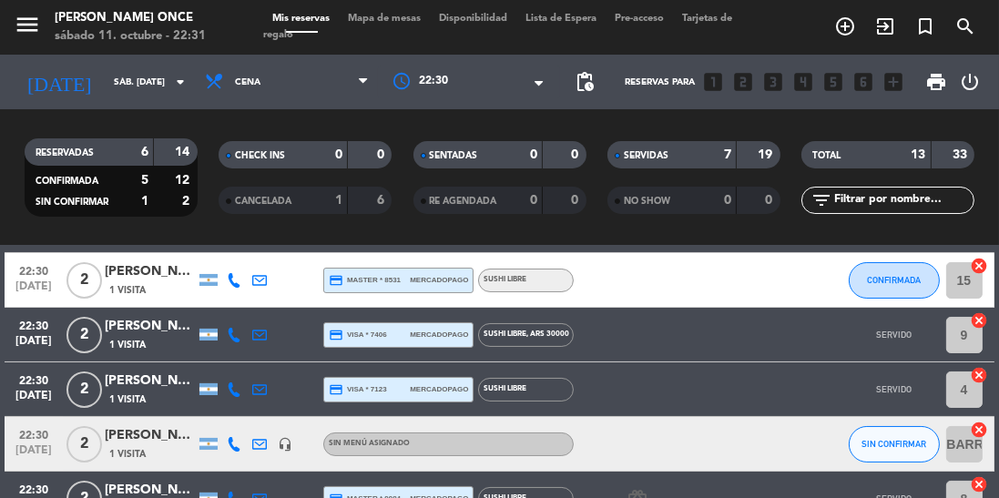
scroll to position [248, 0]
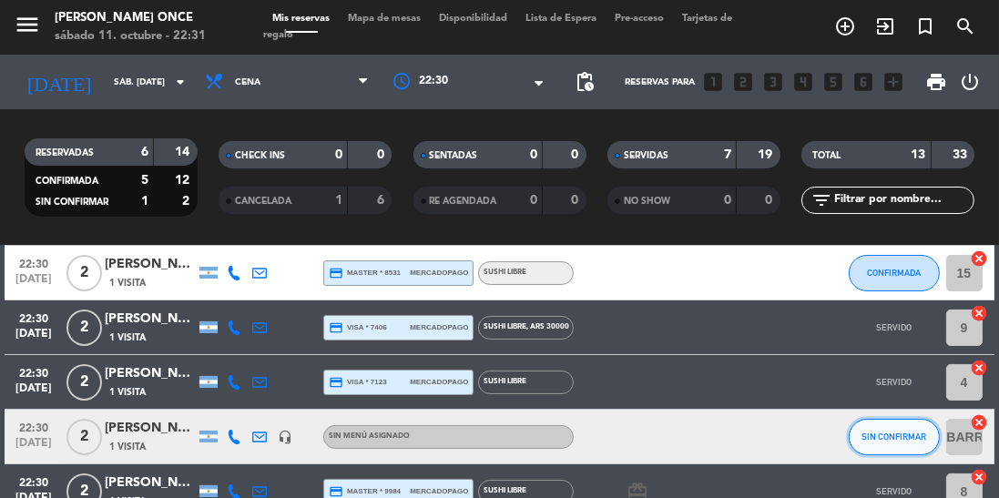
click at [902, 448] on button "SIN CONFIRMAR" at bounding box center [893, 437] width 91 height 36
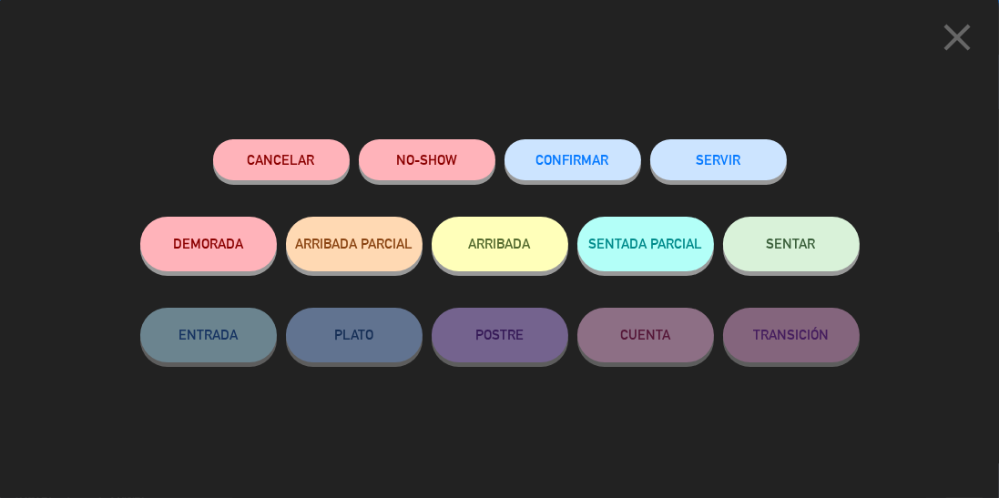
click at [739, 160] on button "SERVIR" at bounding box center [718, 159] width 137 height 41
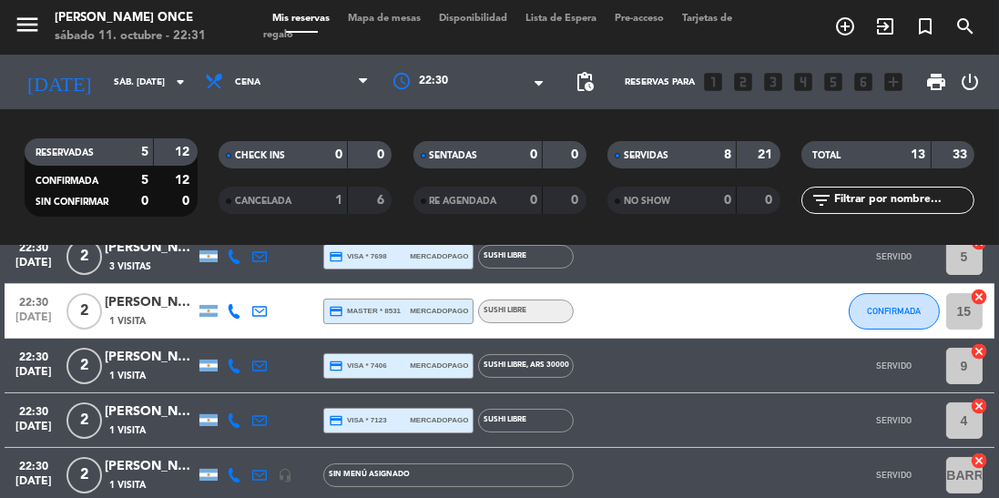
scroll to position [204, 0]
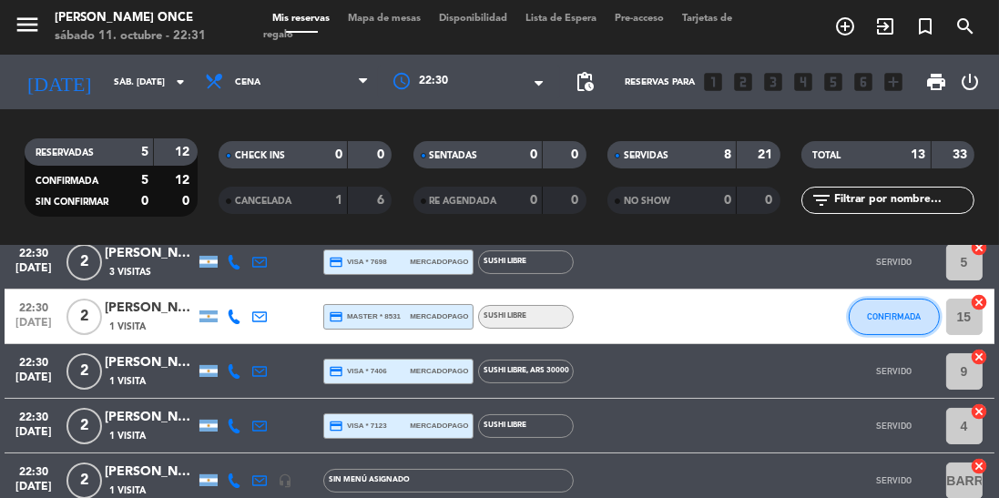
click at [879, 322] on button "CONFIRMADA" at bounding box center [893, 317] width 91 height 36
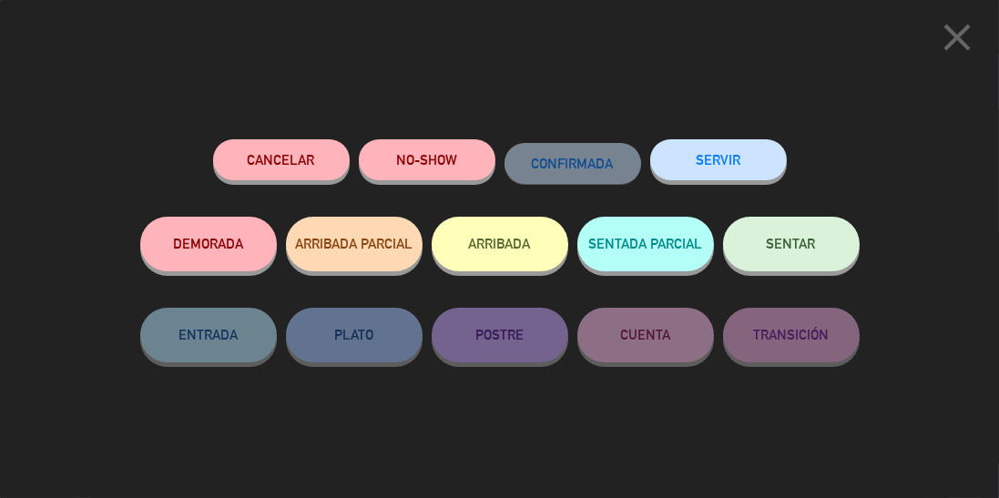
click at [721, 165] on button "SERVIR" at bounding box center [718, 159] width 137 height 41
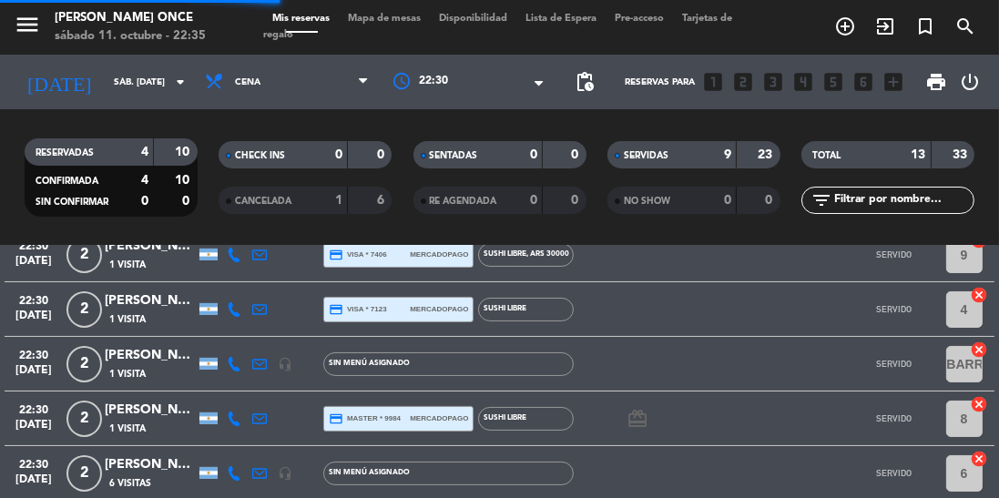
scroll to position [544, 0]
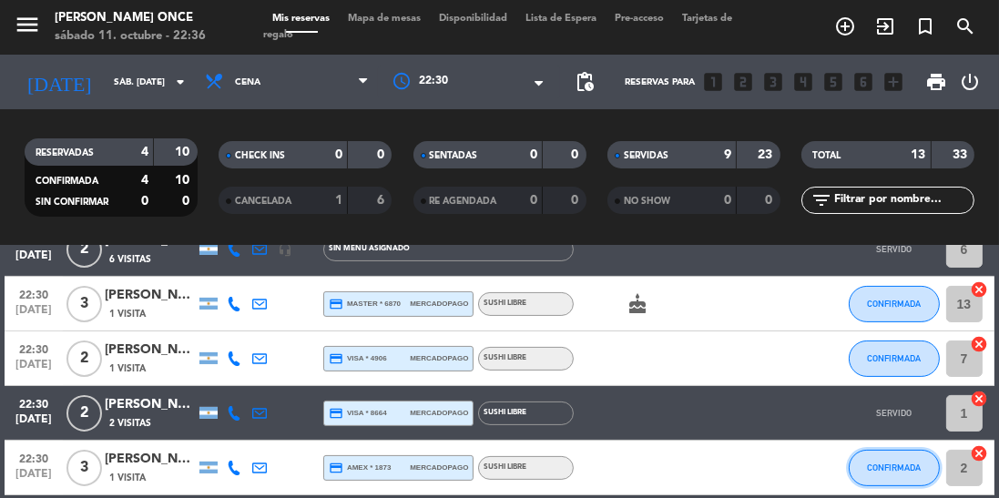
click at [894, 481] on button "CONFIRMADA" at bounding box center [893, 468] width 91 height 36
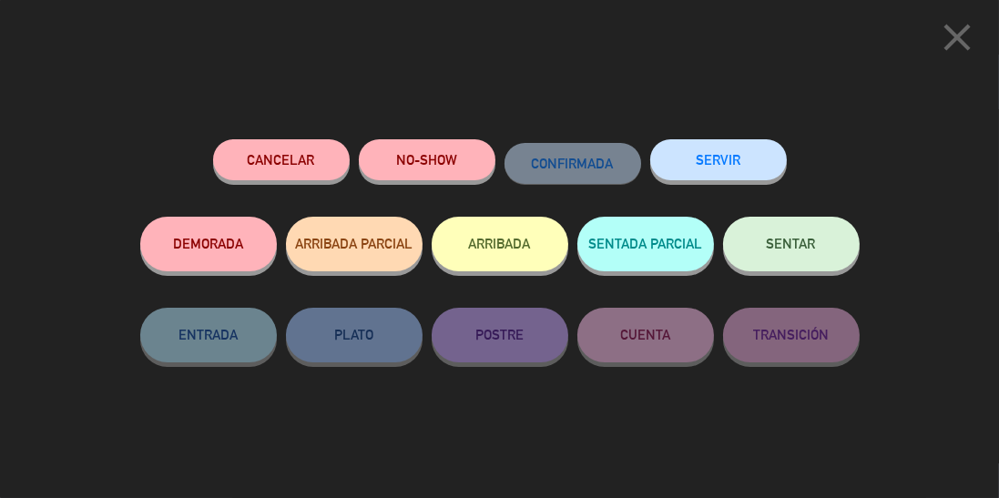
click at [742, 168] on button "SERVIR" at bounding box center [718, 159] width 137 height 41
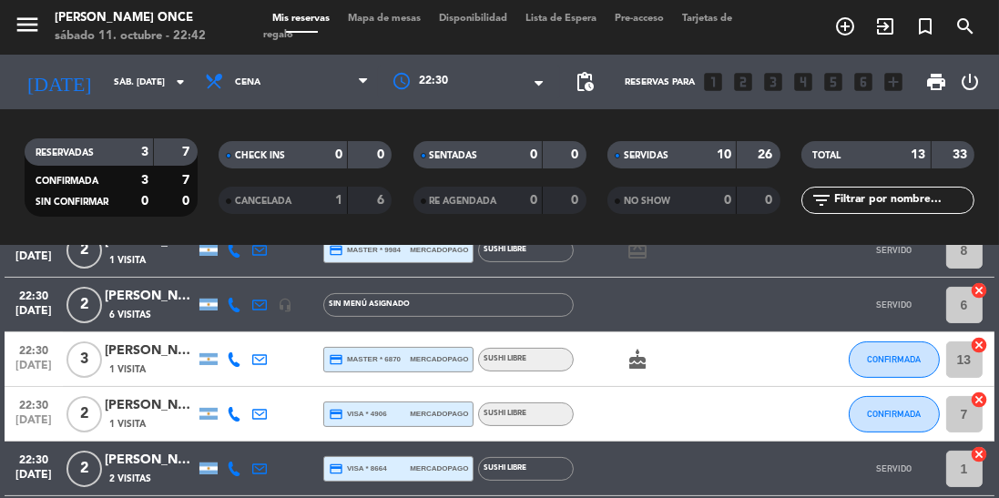
scroll to position [482, 0]
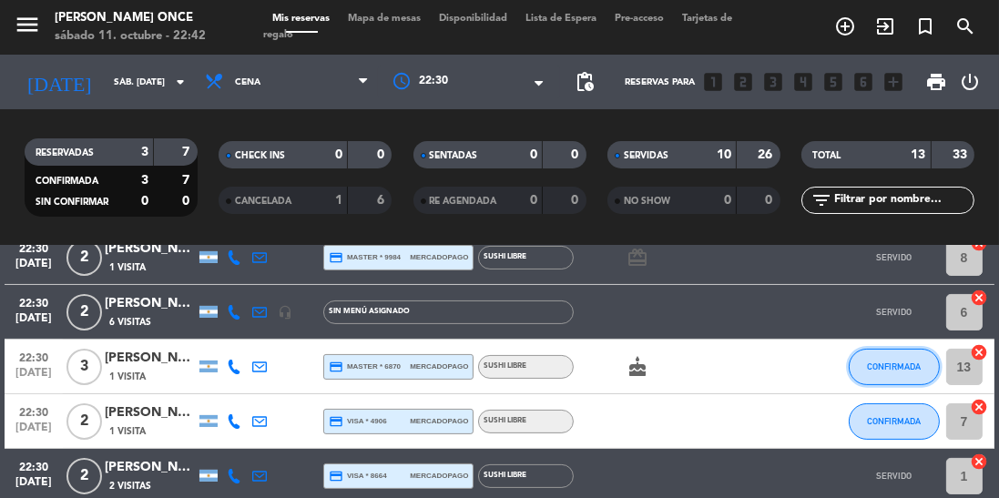
click at [901, 371] on span "CONFIRMADA" at bounding box center [894, 366] width 54 height 10
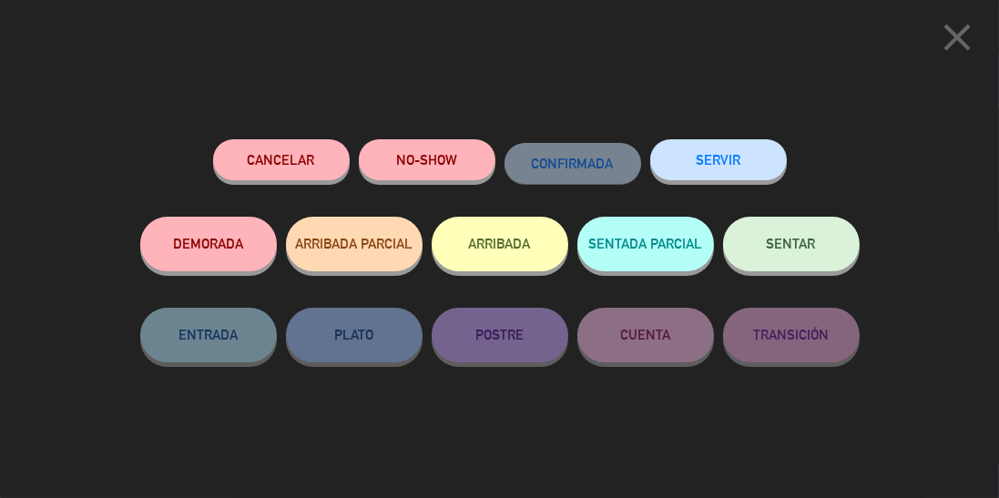
click at [732, 169] on button "SERVIR" at bounding box center [718, 159] width 137 height 41
